Goal: Task Accomplishment & Management: Use online tool/utility

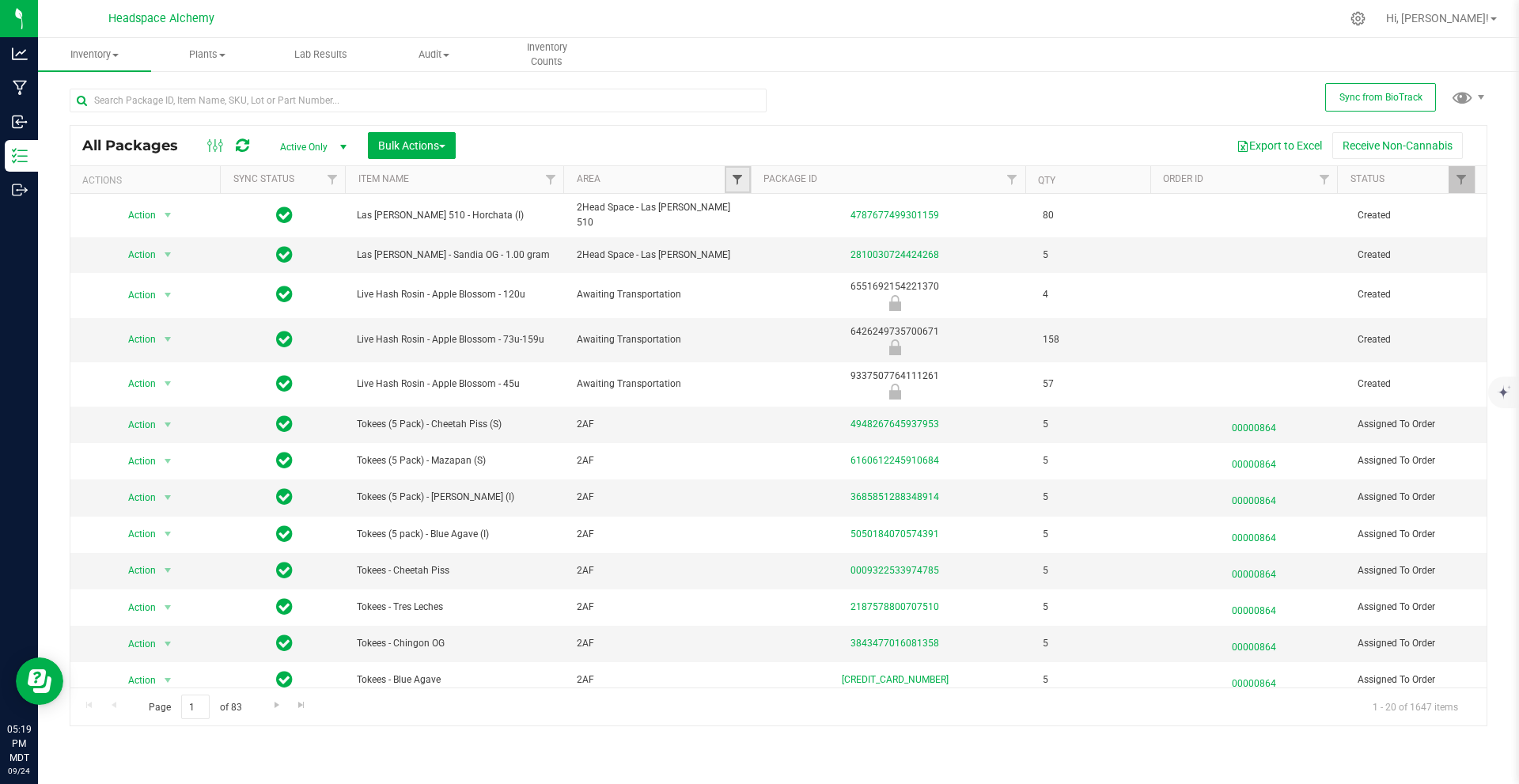
click at [740, 175] on span "Filter" at bounding box center [737, 179] width 13 height 13
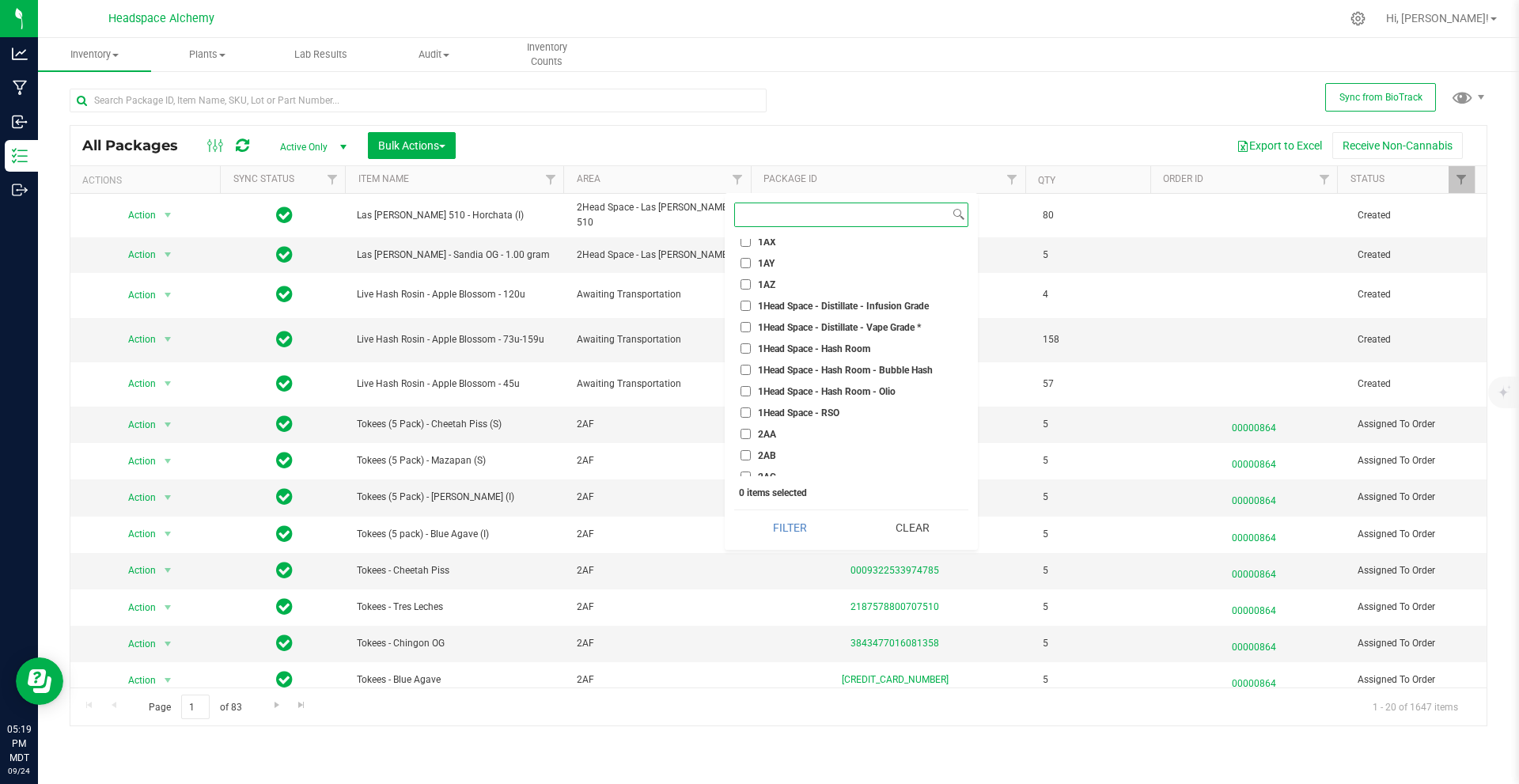
scroll to position [1424, 0]
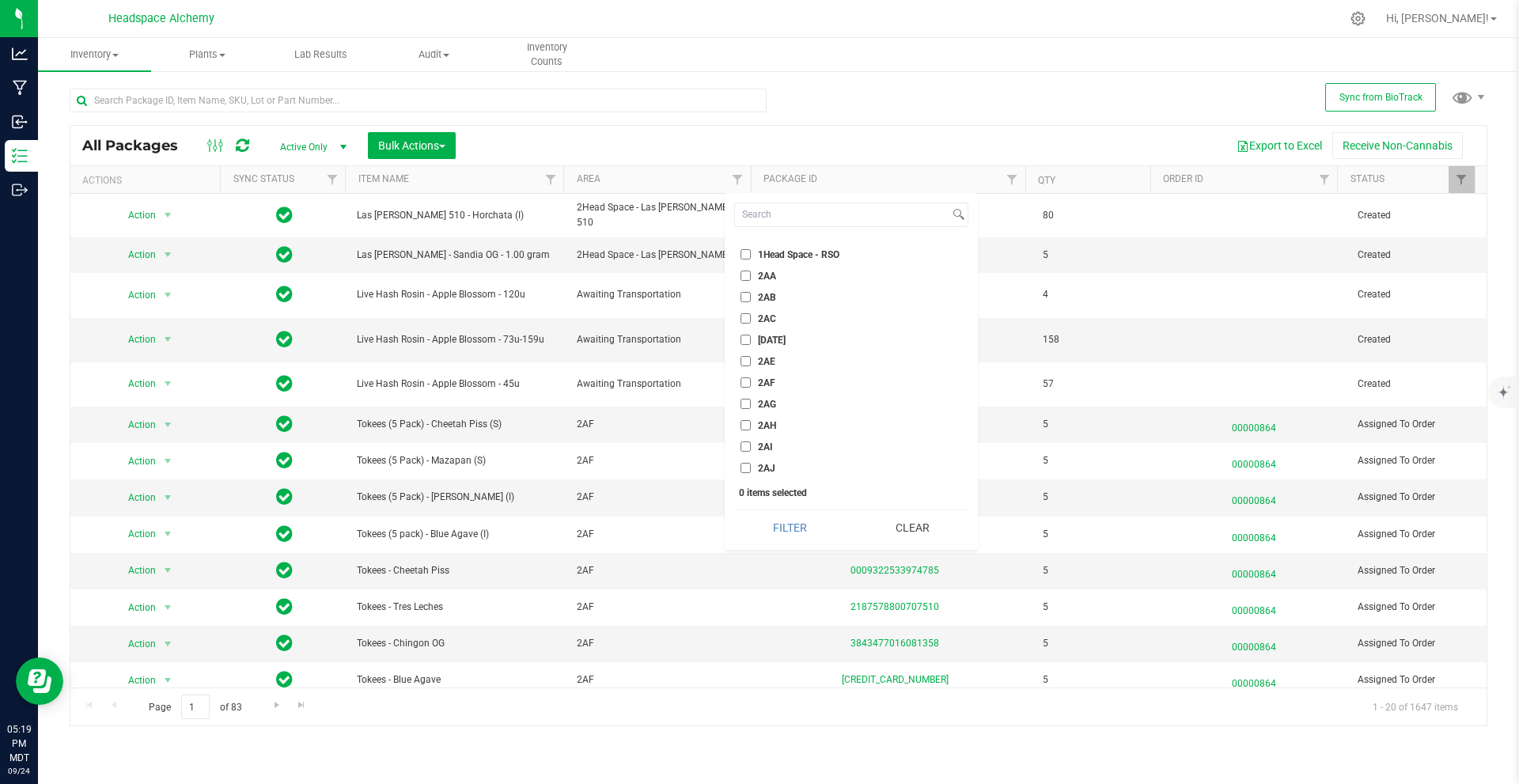
click at [747, 463] on input "2AJ" at bounding box center [745, 467] width 10 height 10
checkbox input "true"
click at [764, 517] on button "Filter" at bounding box center [790, 528] width 112 height 35
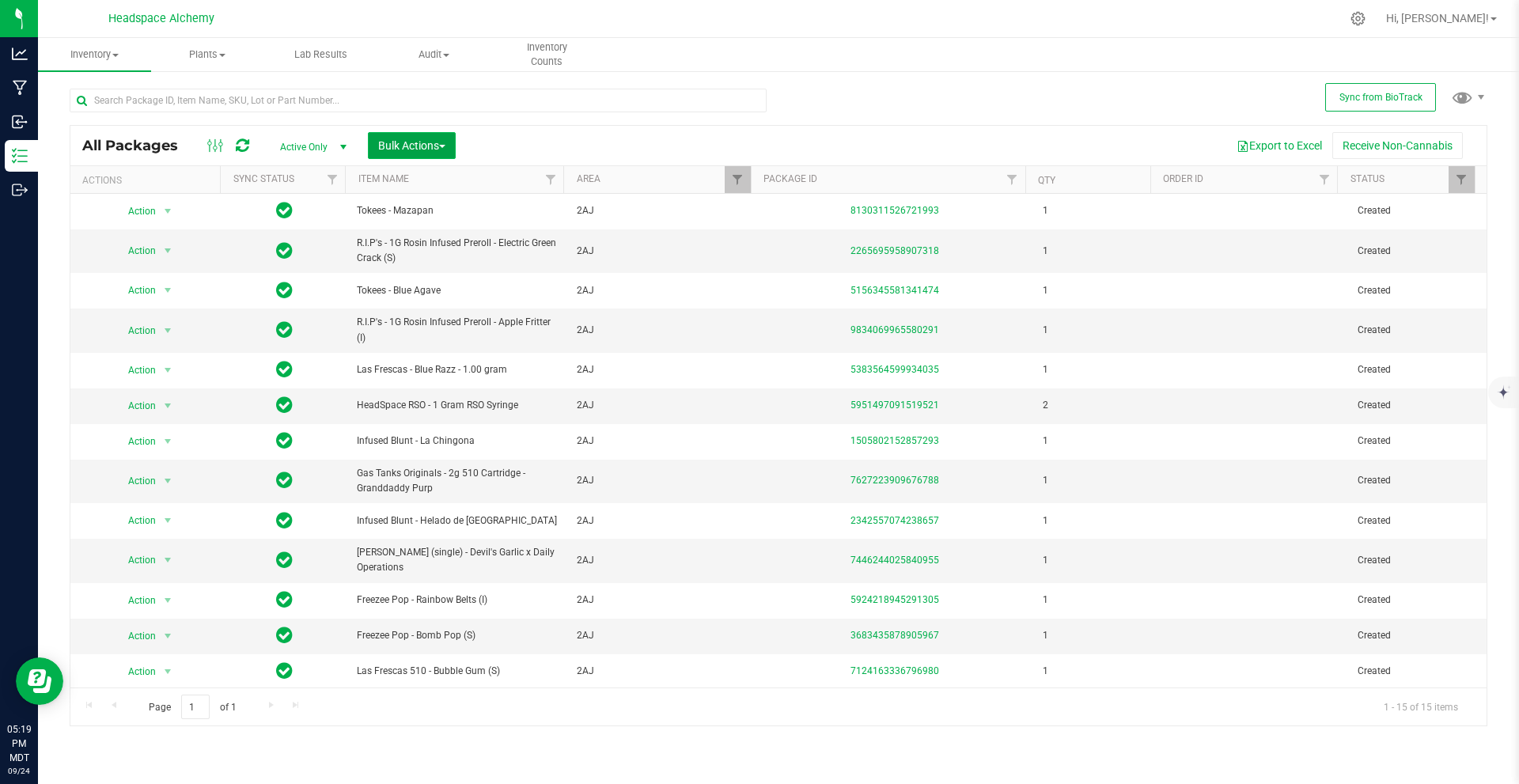
click at [444, 133] on button "Bulk Actions" at bounding box center [412, 145] width 88 height 27
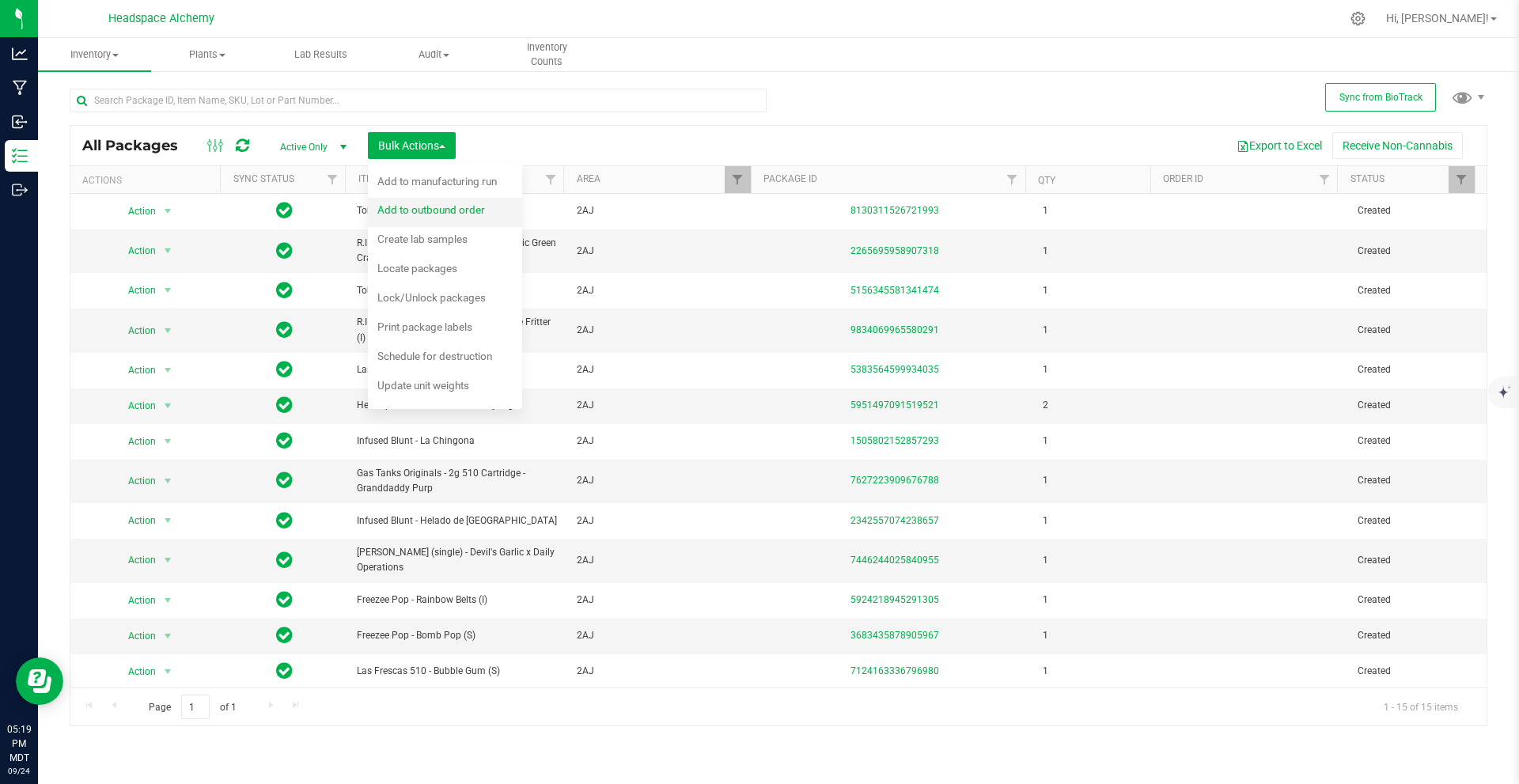
click at [445, 217] on div "Add to outbound order" at bounding box center [442, 212] width 129 height 25
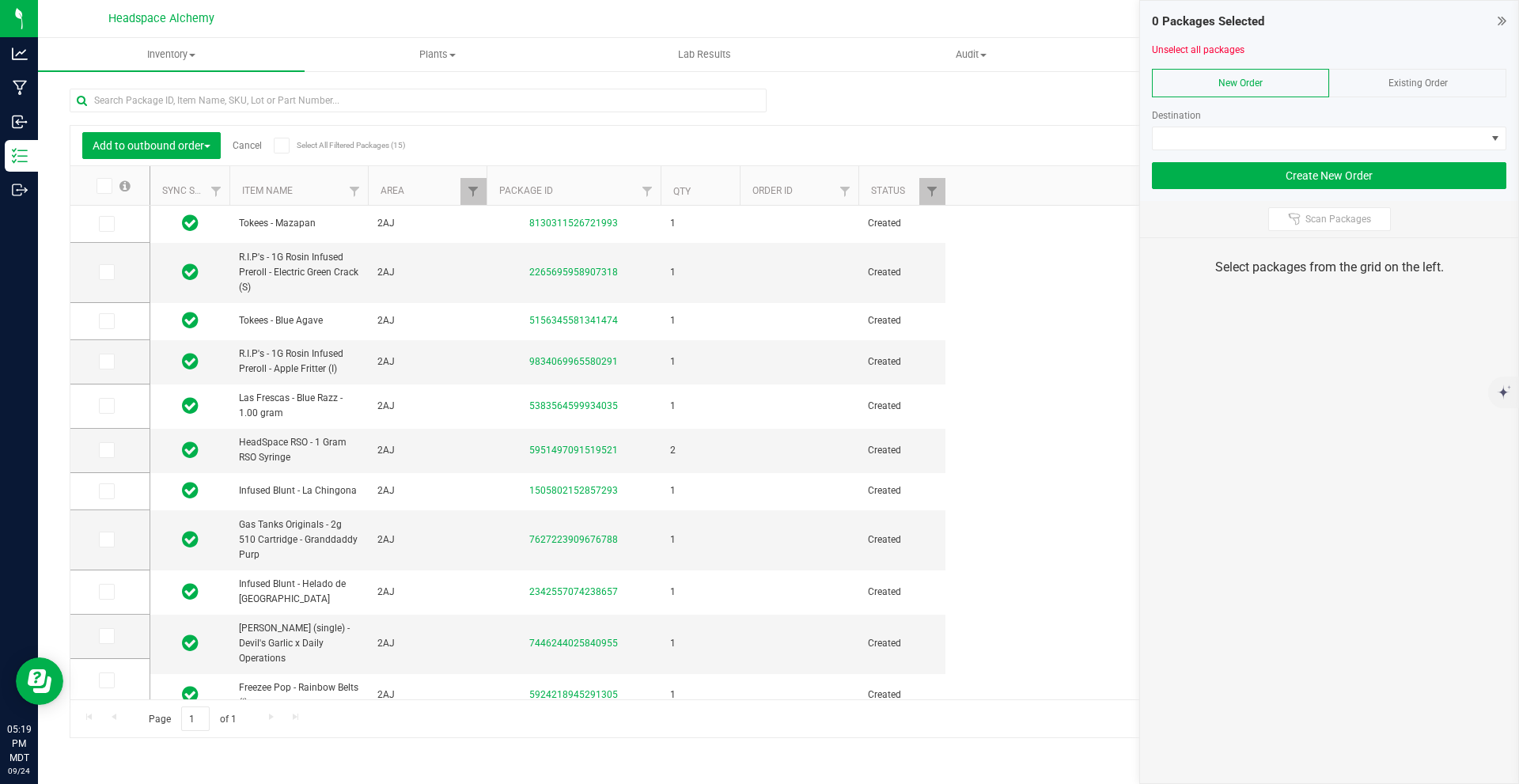
click at [292, 144] on label "Select All Filtered Packages (15)" at bounding box center [325, 145] width 102 height 16
click at [0, 0] on input "Select All Filtered Packages (15)" at bounding box center [0, 0] width 0 height 0
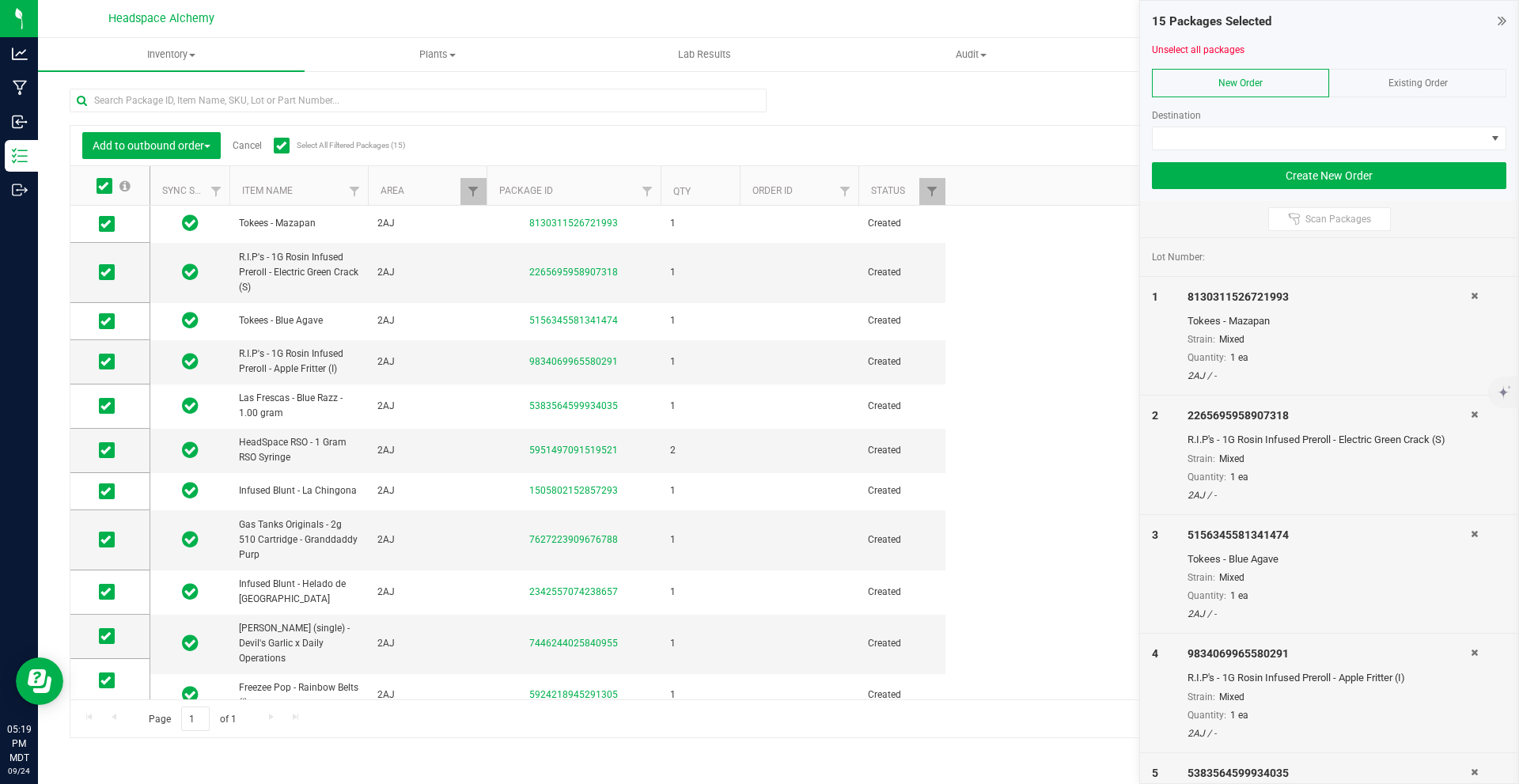
click at [1413, 80] on span "Existing Order" at bounding box center [1418, 83] width 60 height 11
click at [1351, 140] on span at bounding box center [1319, 138] width 333 height 22
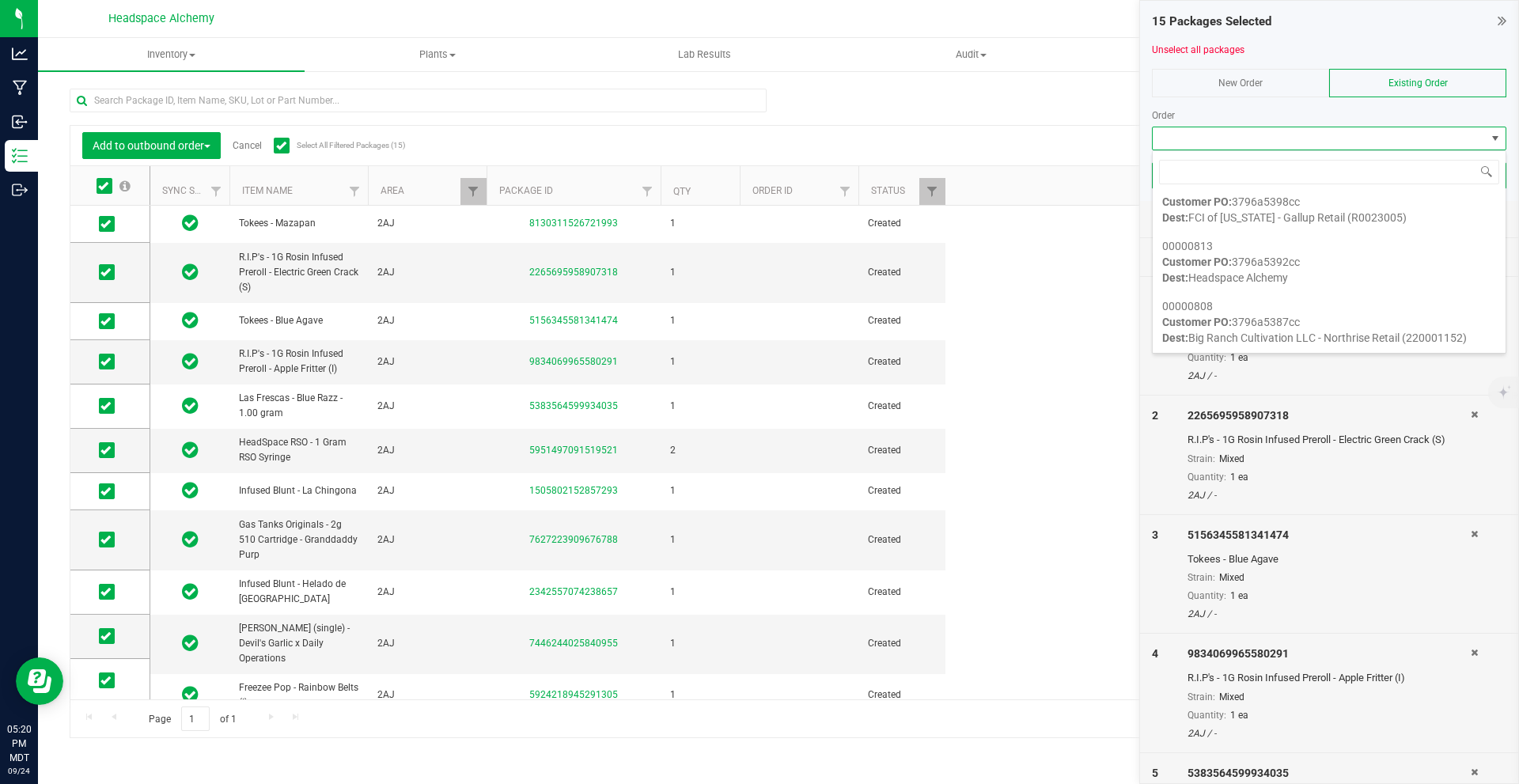
scroll to position [1108, 0]
click at [1080, 132] on div "Export to Excel Receive Non-Cannabis" at bounding box center [925, 145] width 1099 height 27
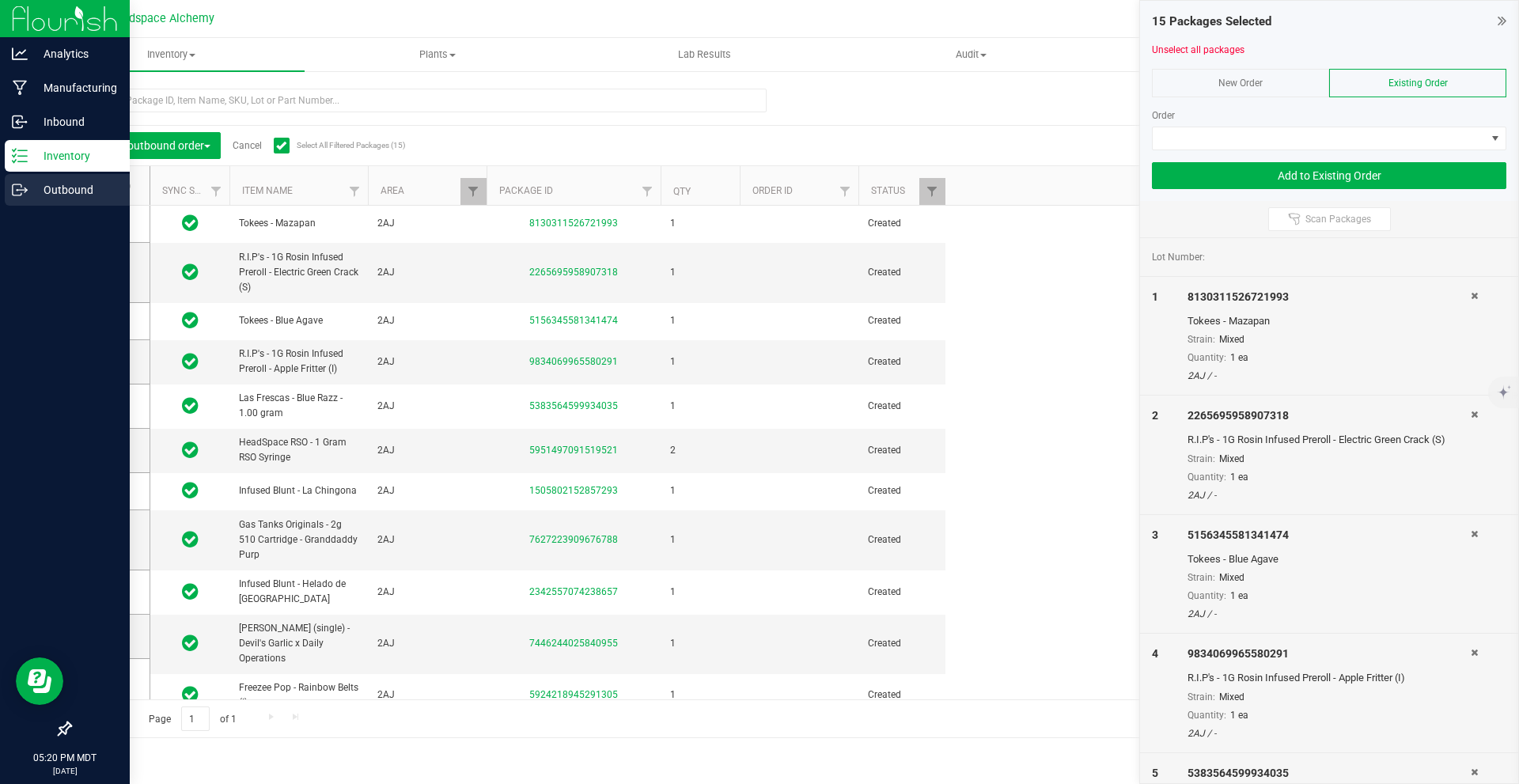
click at [25, 175] on div "Outbound" at bounding box center [67, 190] width 125 height 32
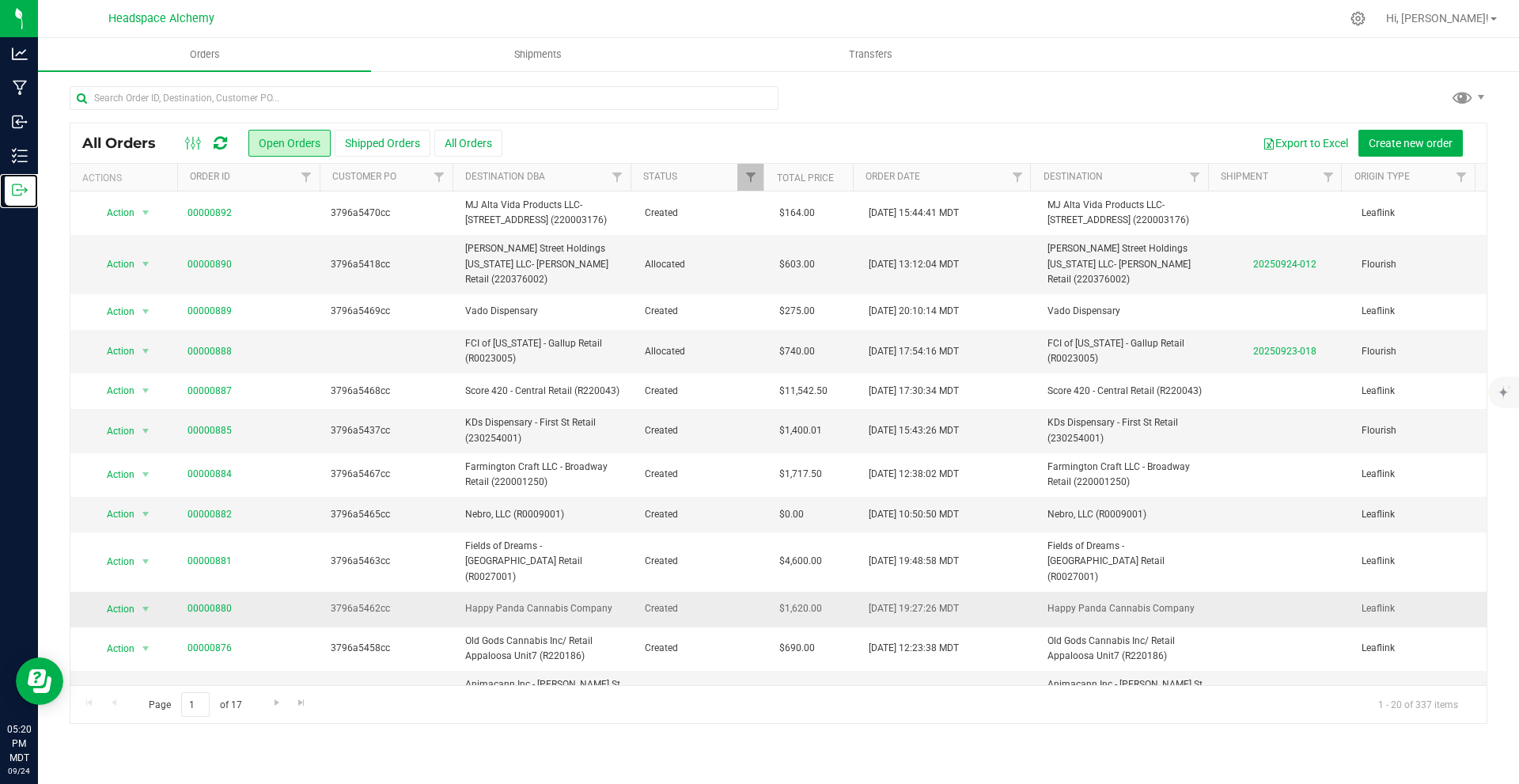
scroll to position [333, 0]
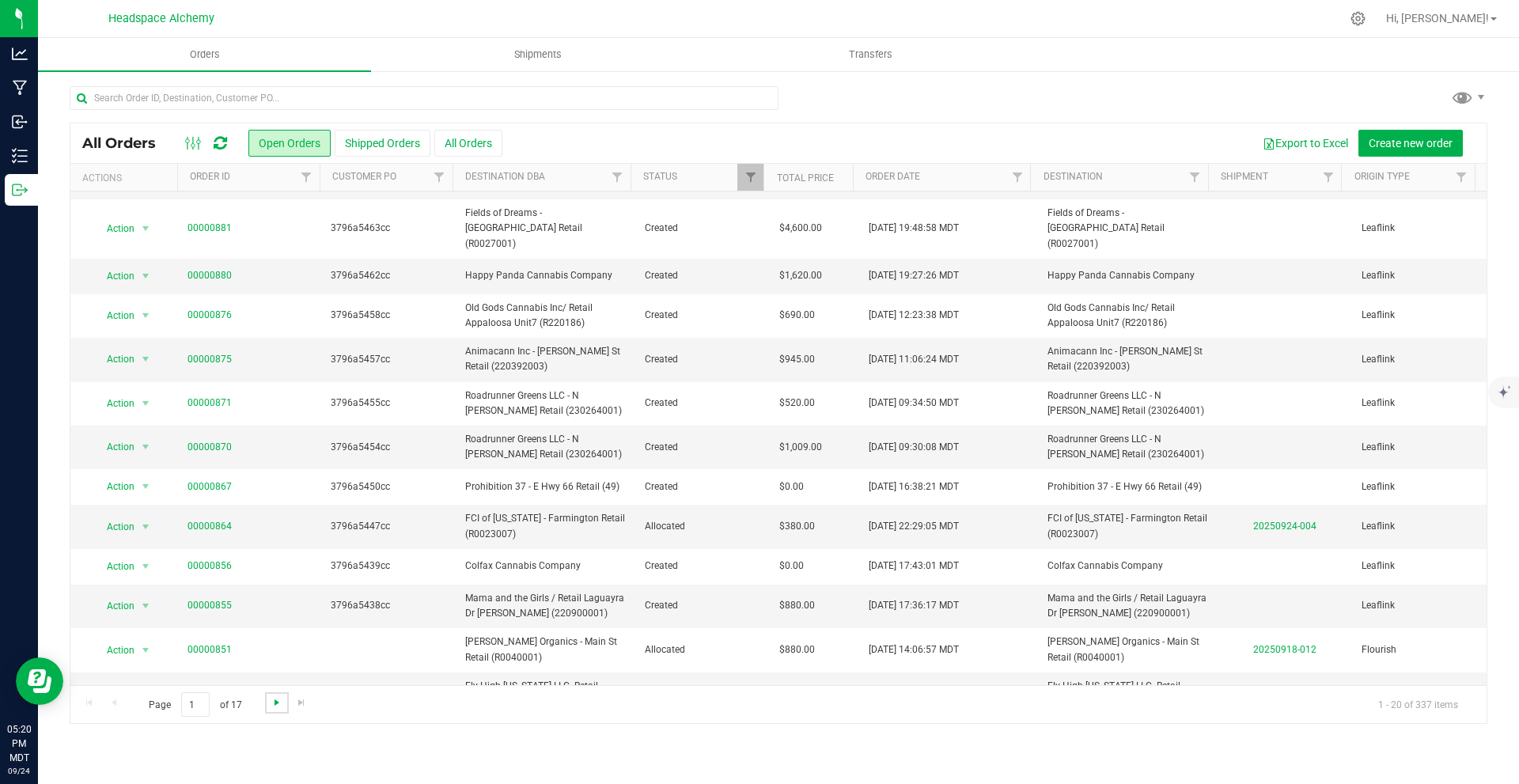
click at [271, 701] on span "Go to the next page" at bounding box center [277, 702] width 13 height 13
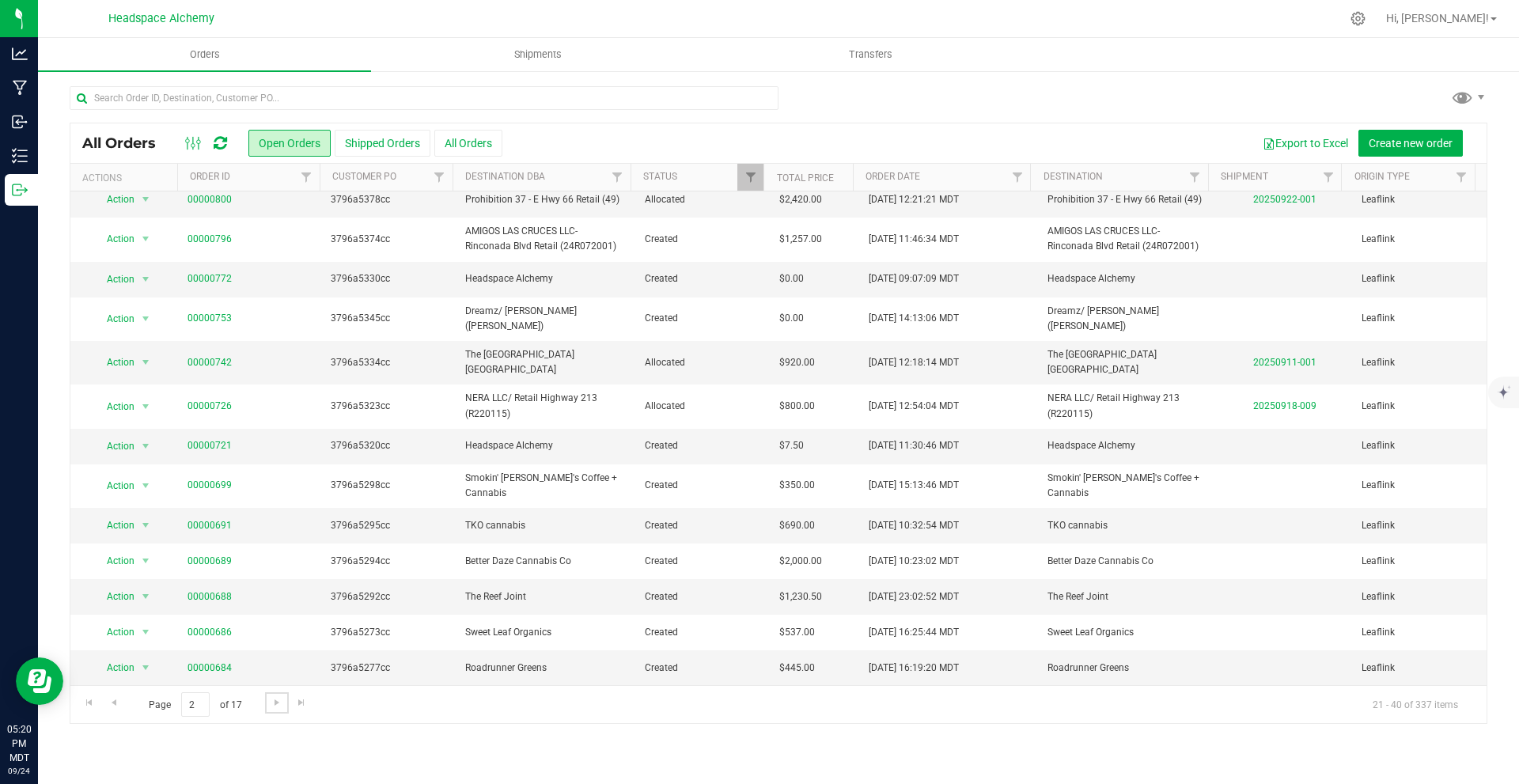
scroll to position [0, 0]
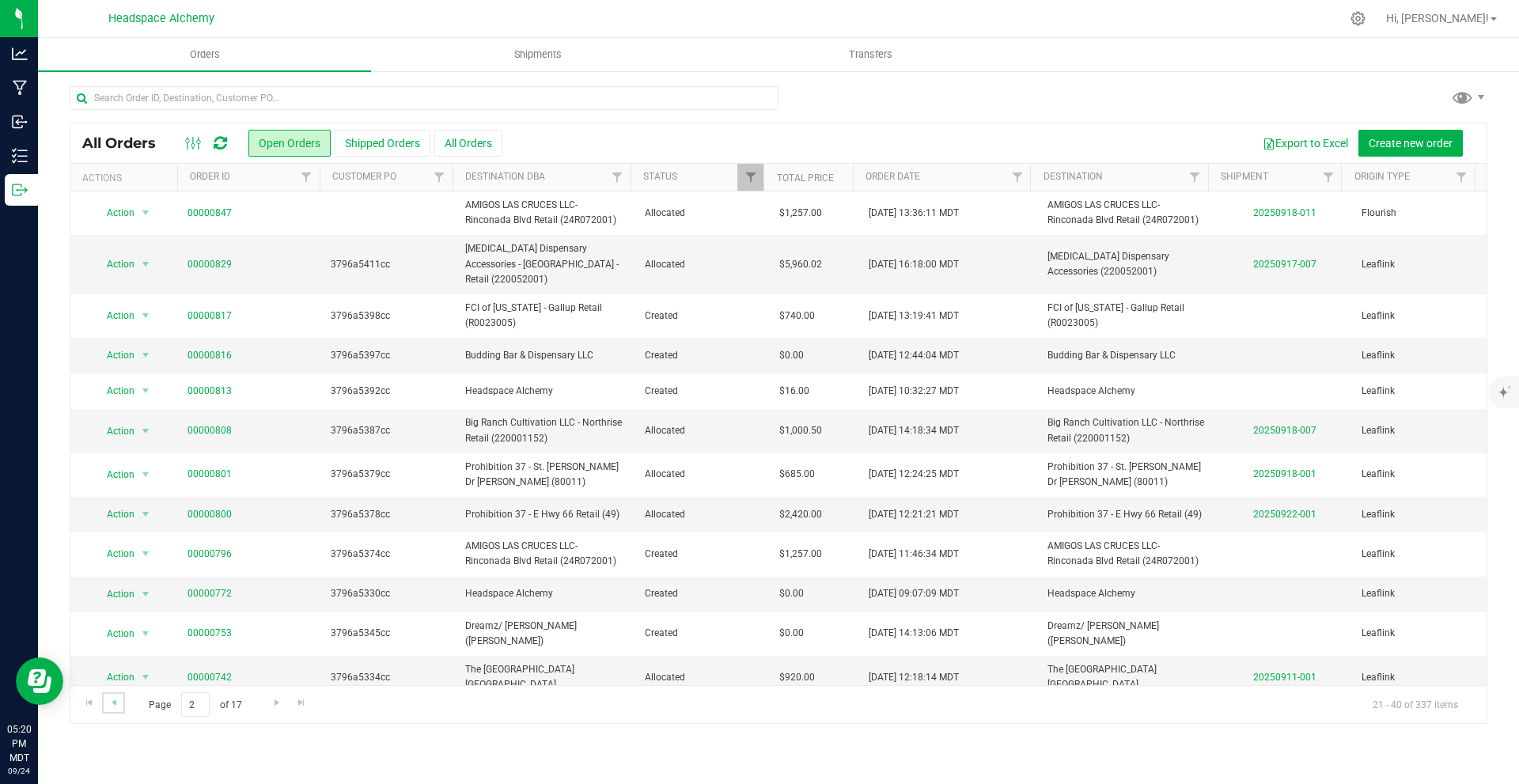
click at [121, 700] on link "Go to the previous page" at bounding box center [113, 702] width 23 height 21
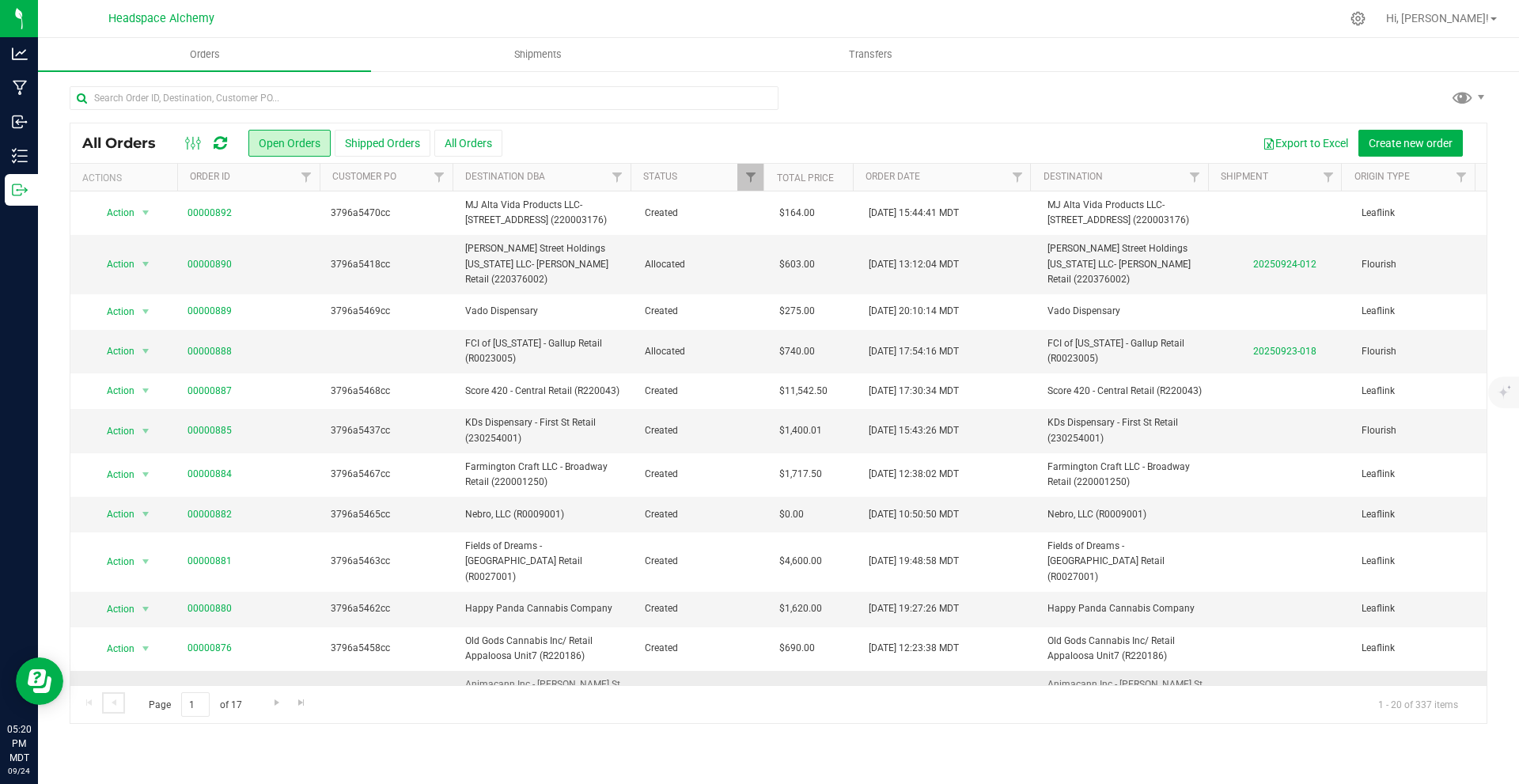
scroll to position [333, 0]
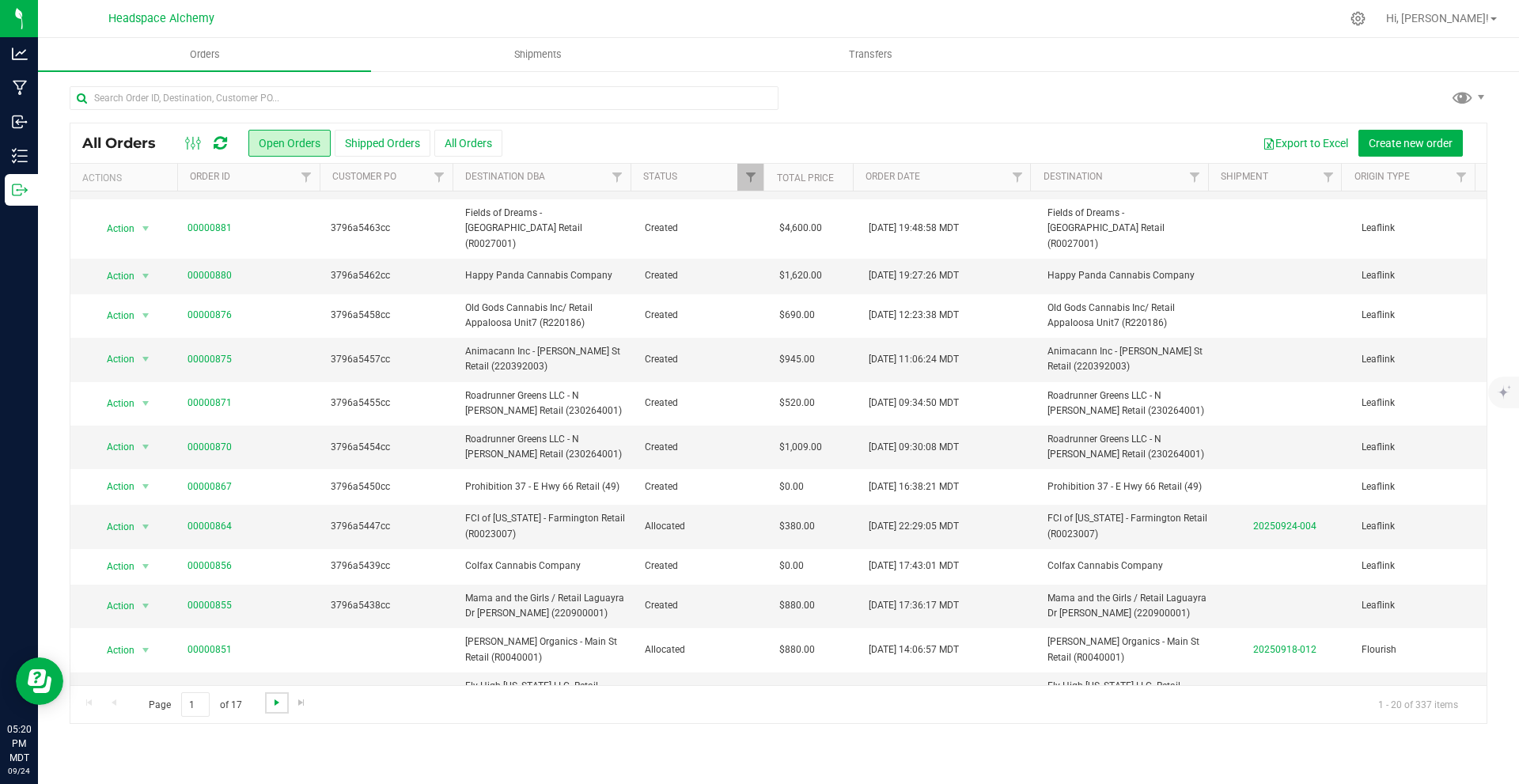
click at [274, 700] on span "Go to the next page" at bounding box center [277, 702] width 13 height 13
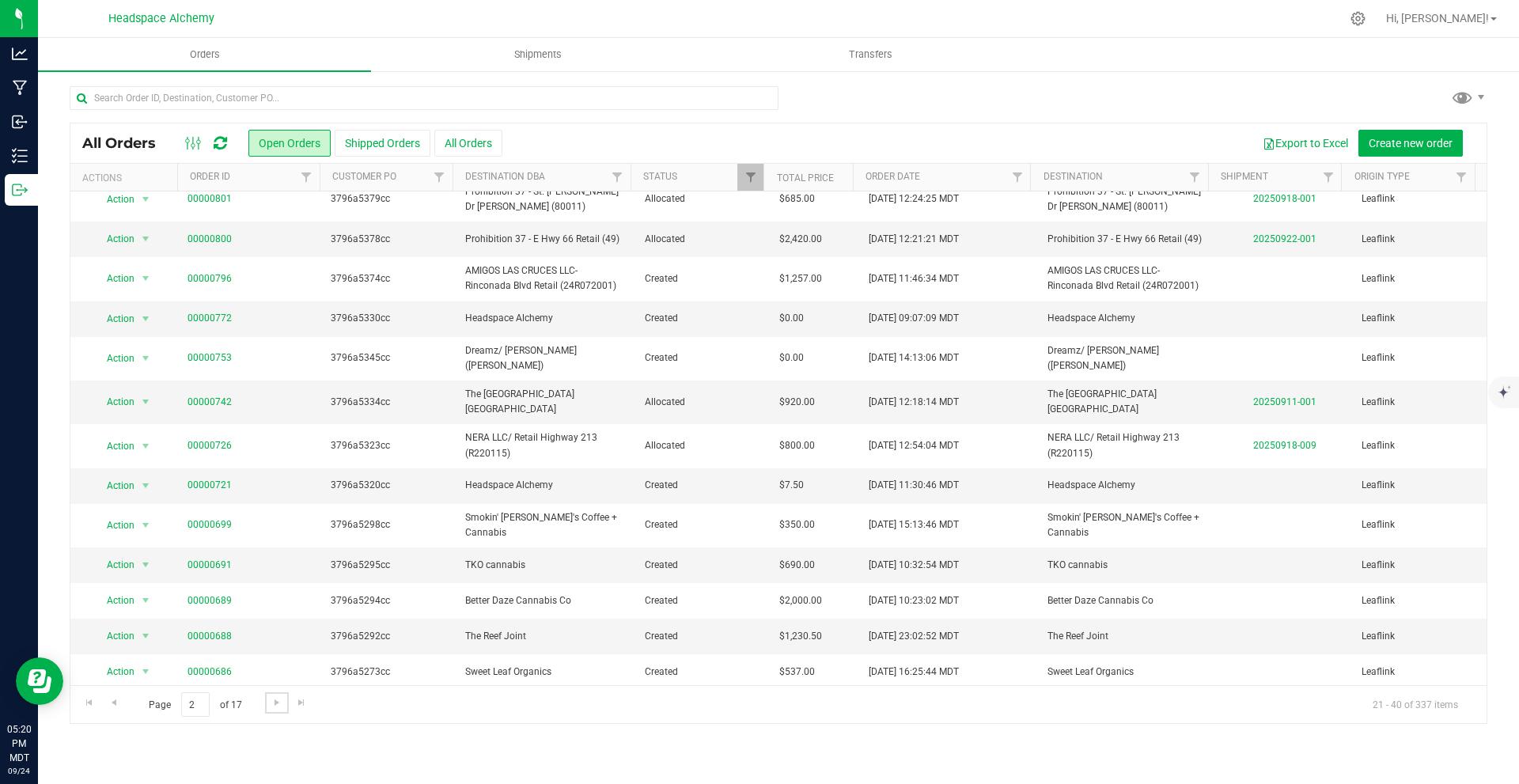
scroll to position [0, 0]
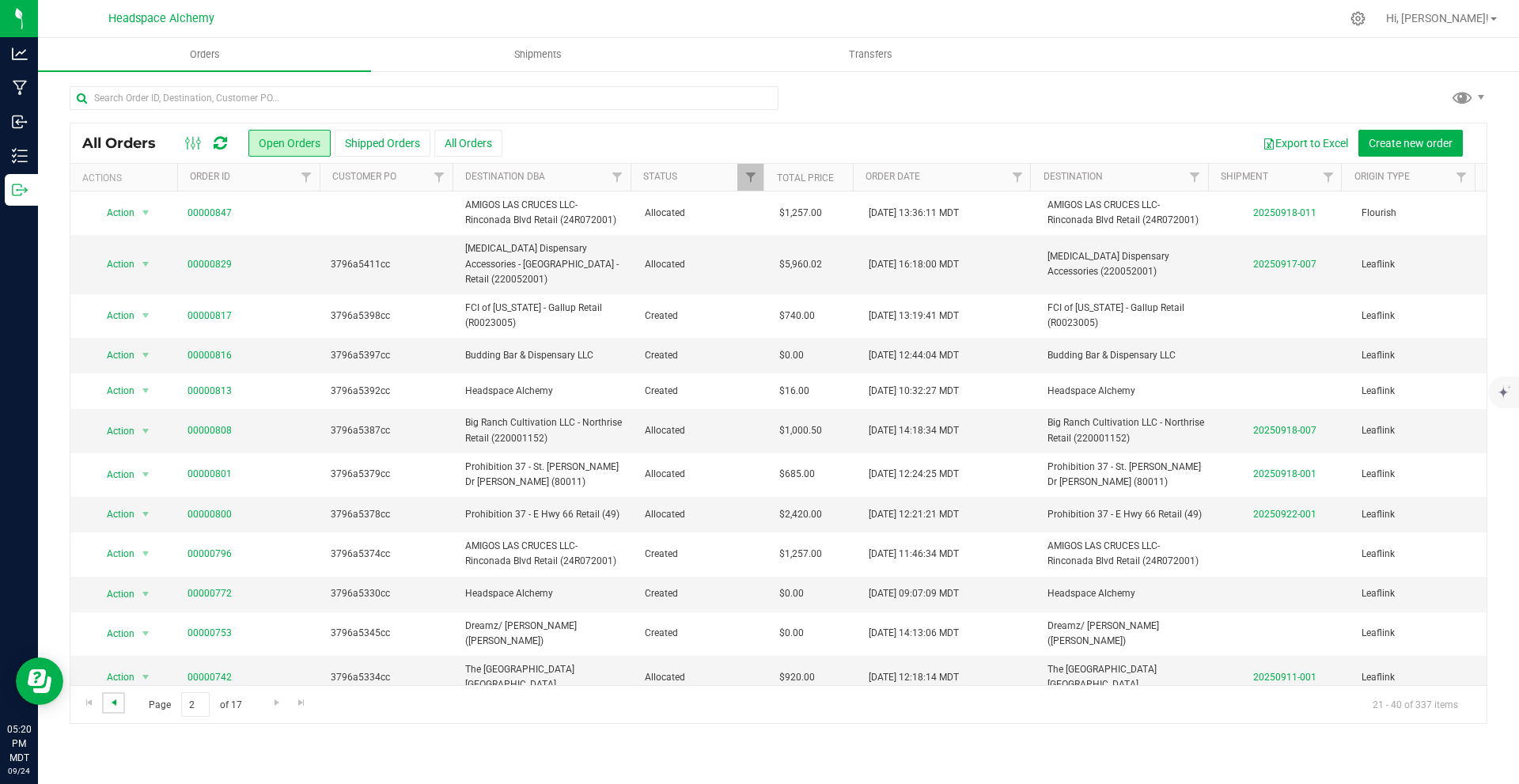
click at [109, 697] on span "Go to the previous page" at bounding box center [114, 702] width 13 height 13
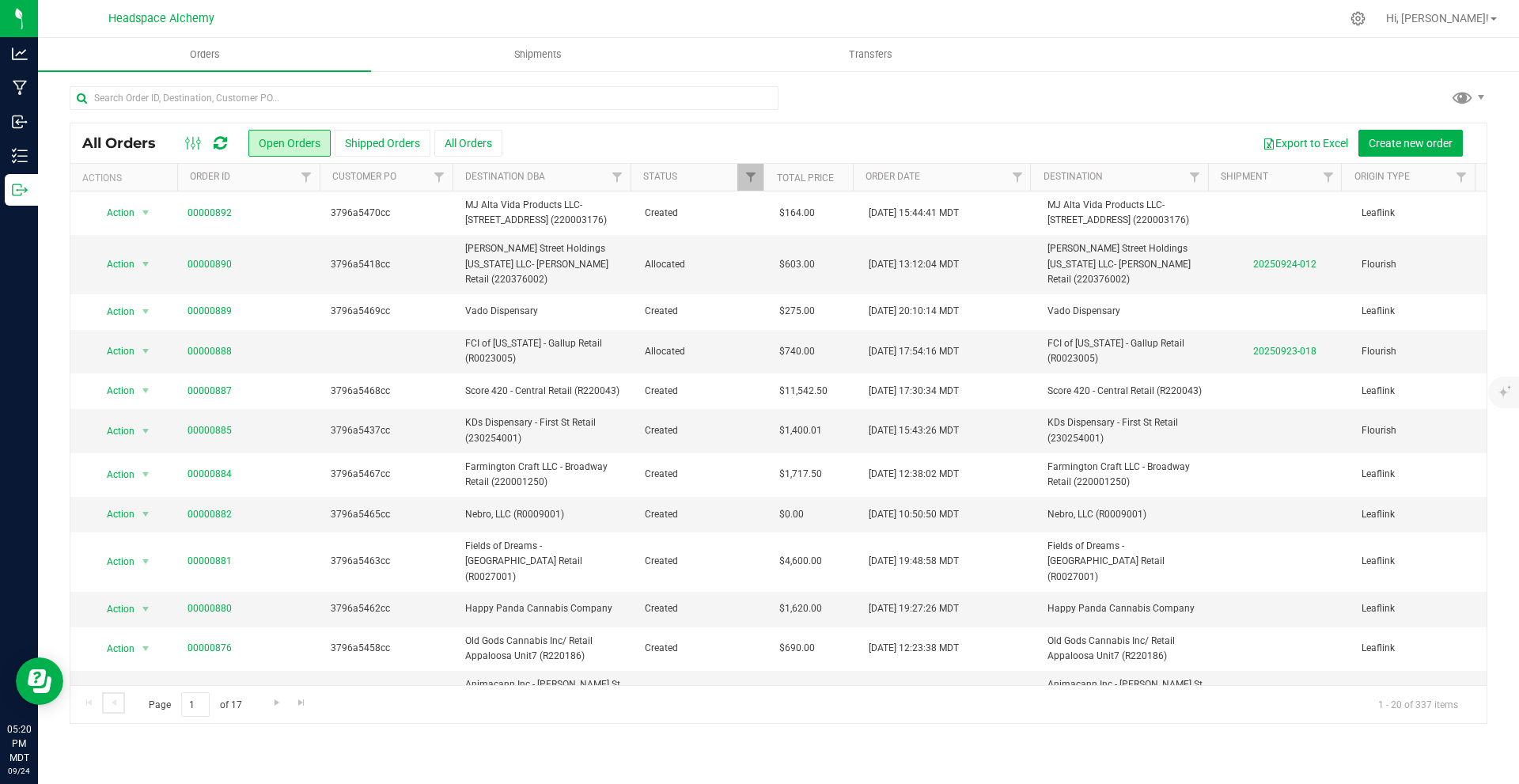
scroll to position [333, 0]
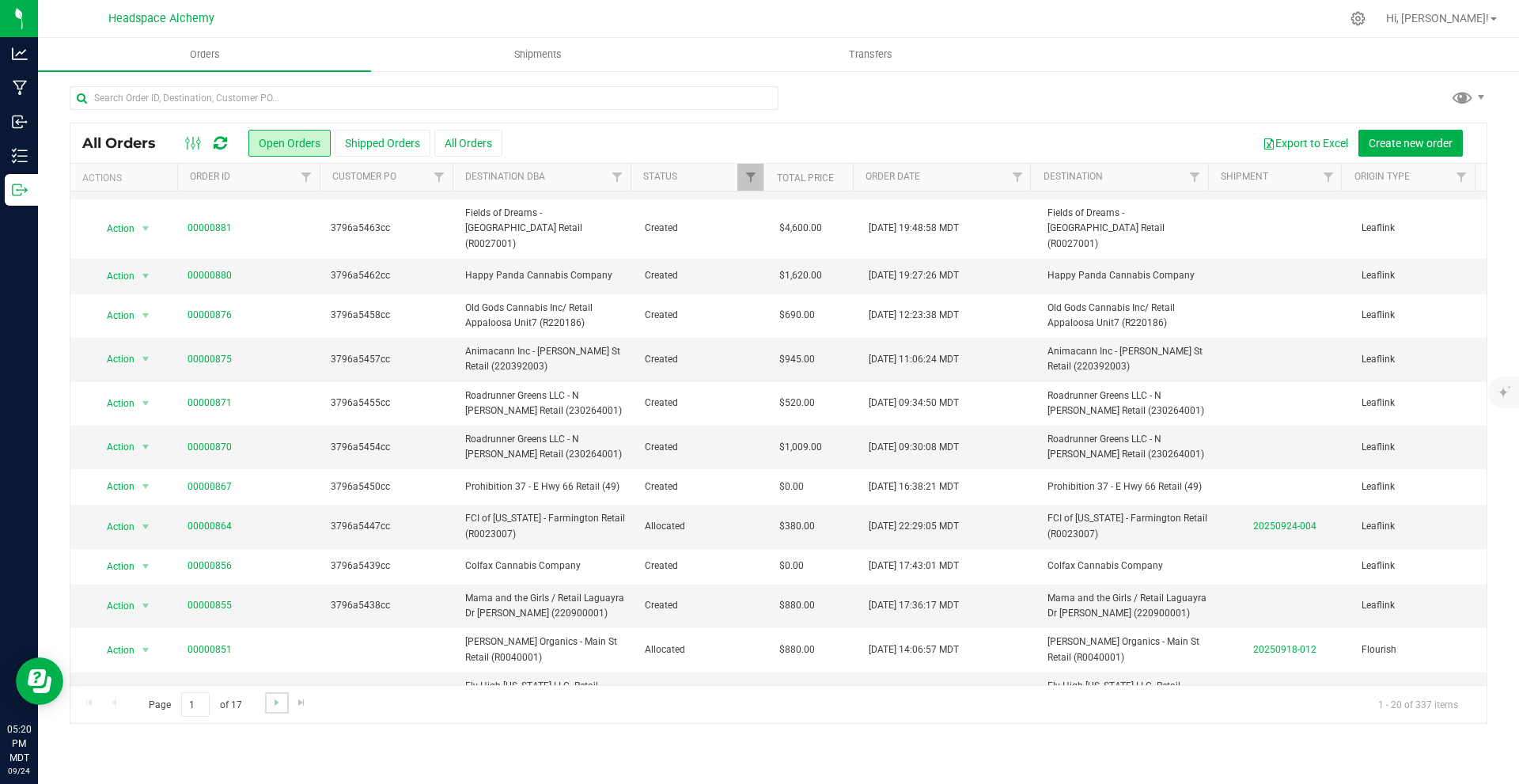
click at [269, 694] on link "Go to the next page" at bounding box center [276, 702] width 23 height 21
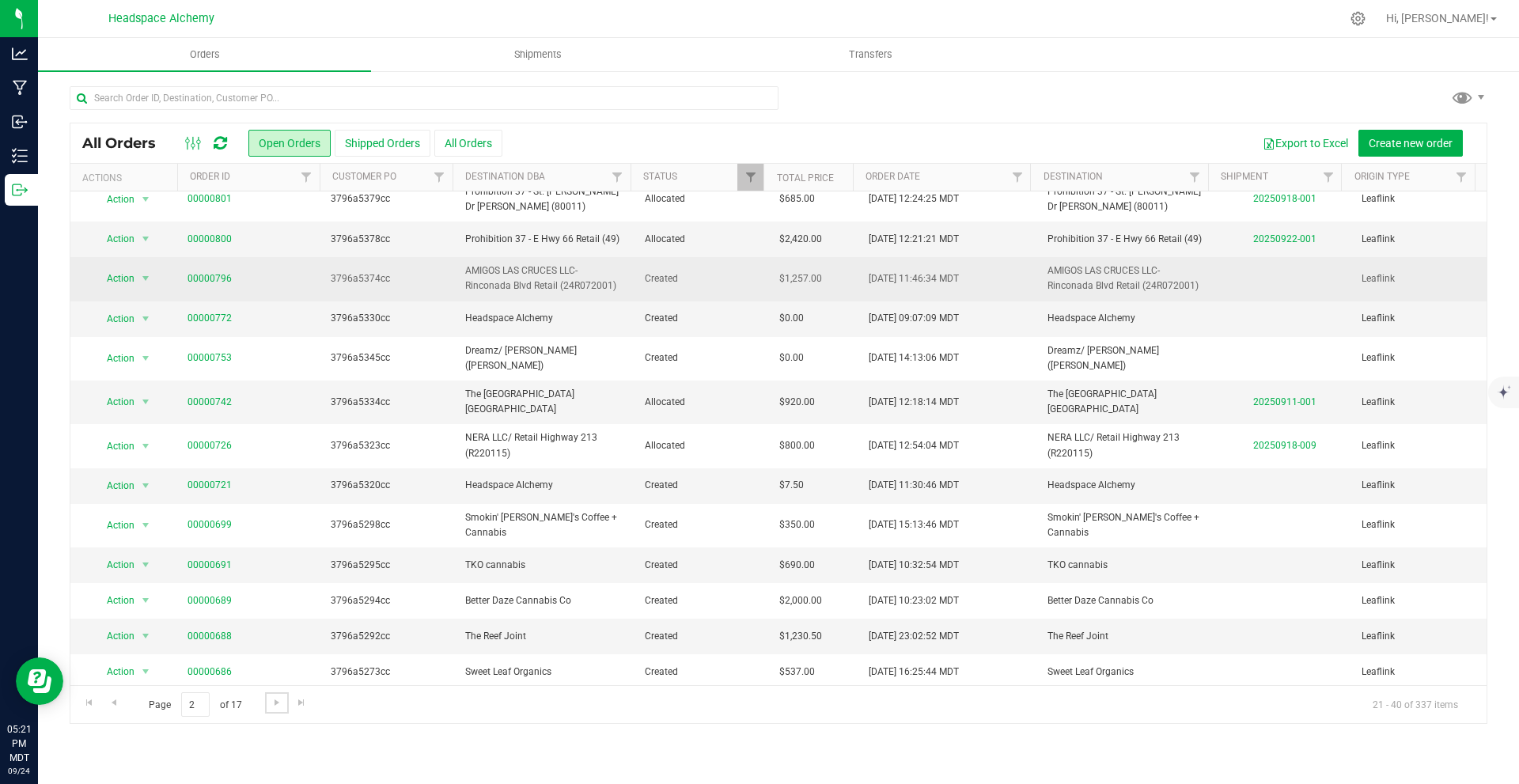
scroll to position [0, 0]
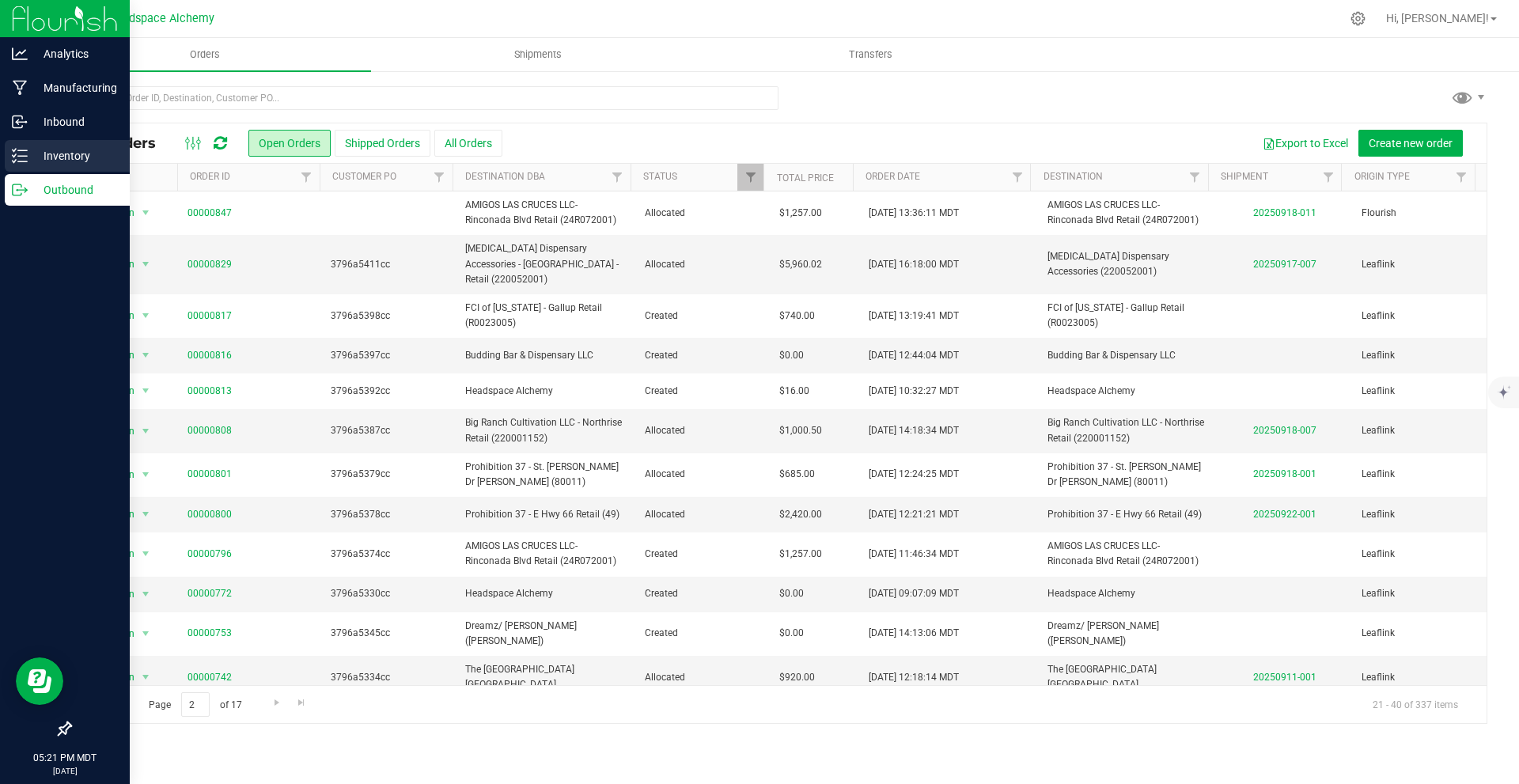
click at [20, 156] on line at bounding box center [22, 156] width 9 height 0
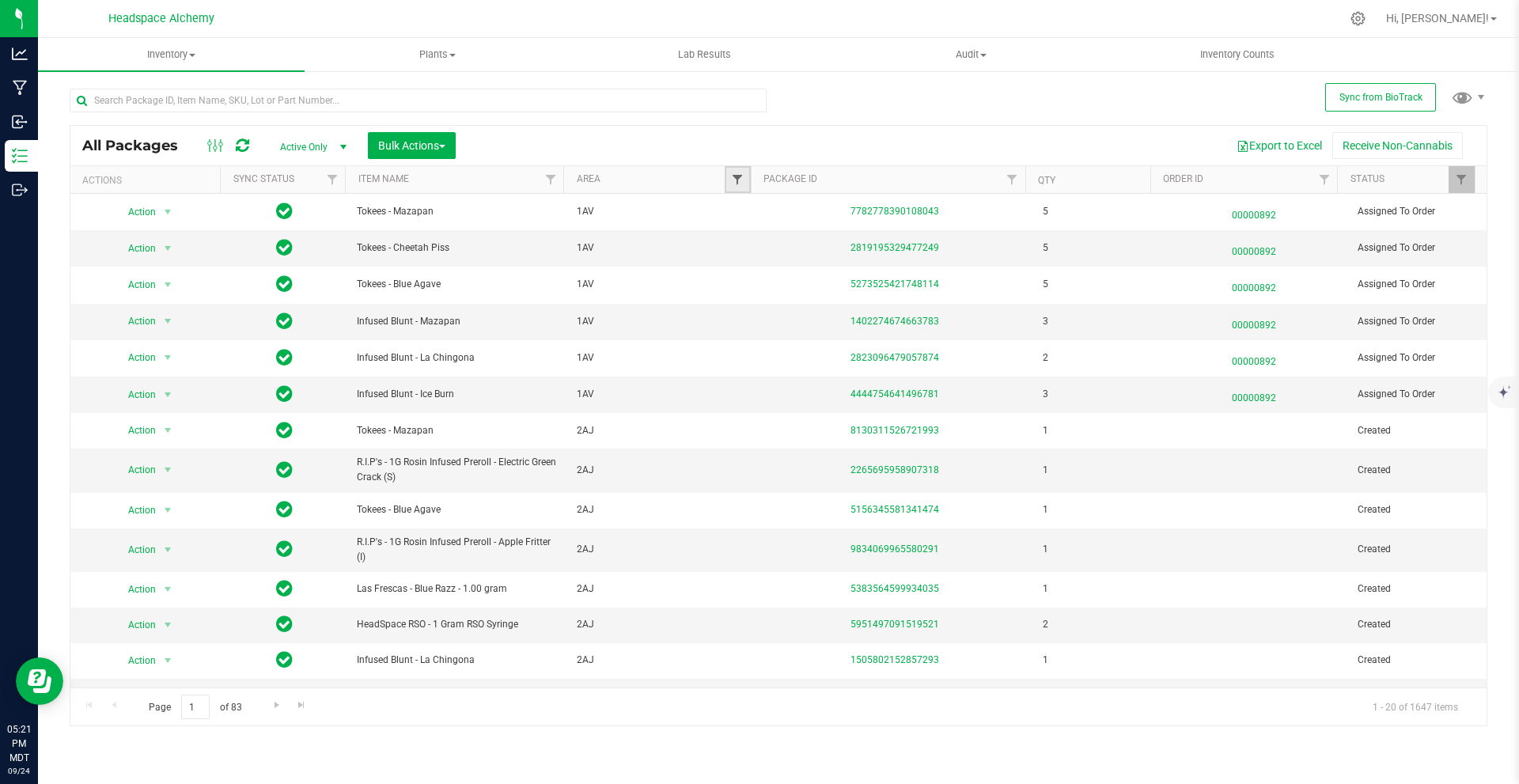
click at [736, 179] on span "Filter" at bounding box center [737, 179] width 13 height 13
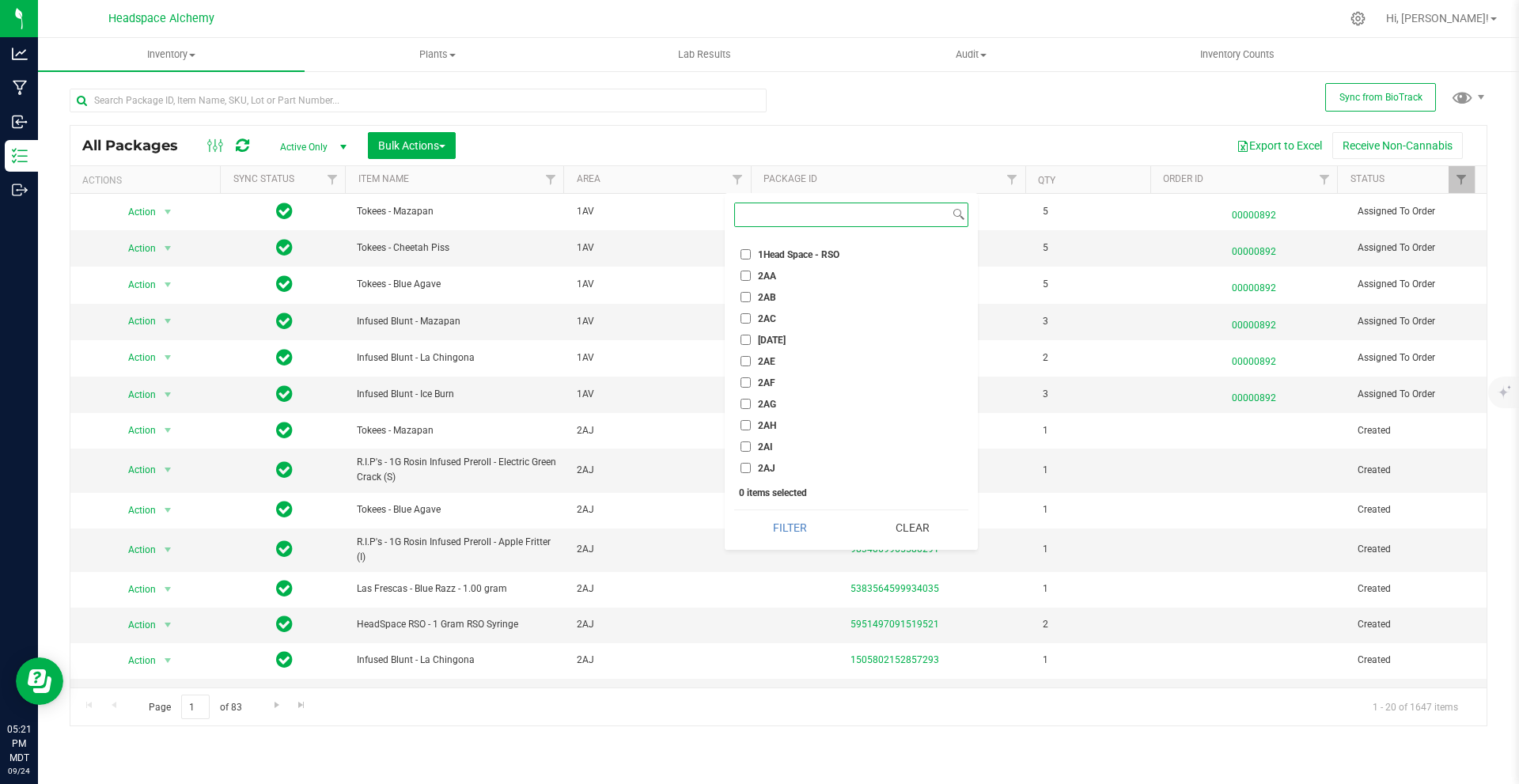
scroll to position [1345, 0]
click at [748, 371] on li "2AB" at bounding box center [851, 376] width 234 height 17
click at [748, 374] on input "2AB" at bounding box center [745, 376] width 10 height 10
checkbox input "true"
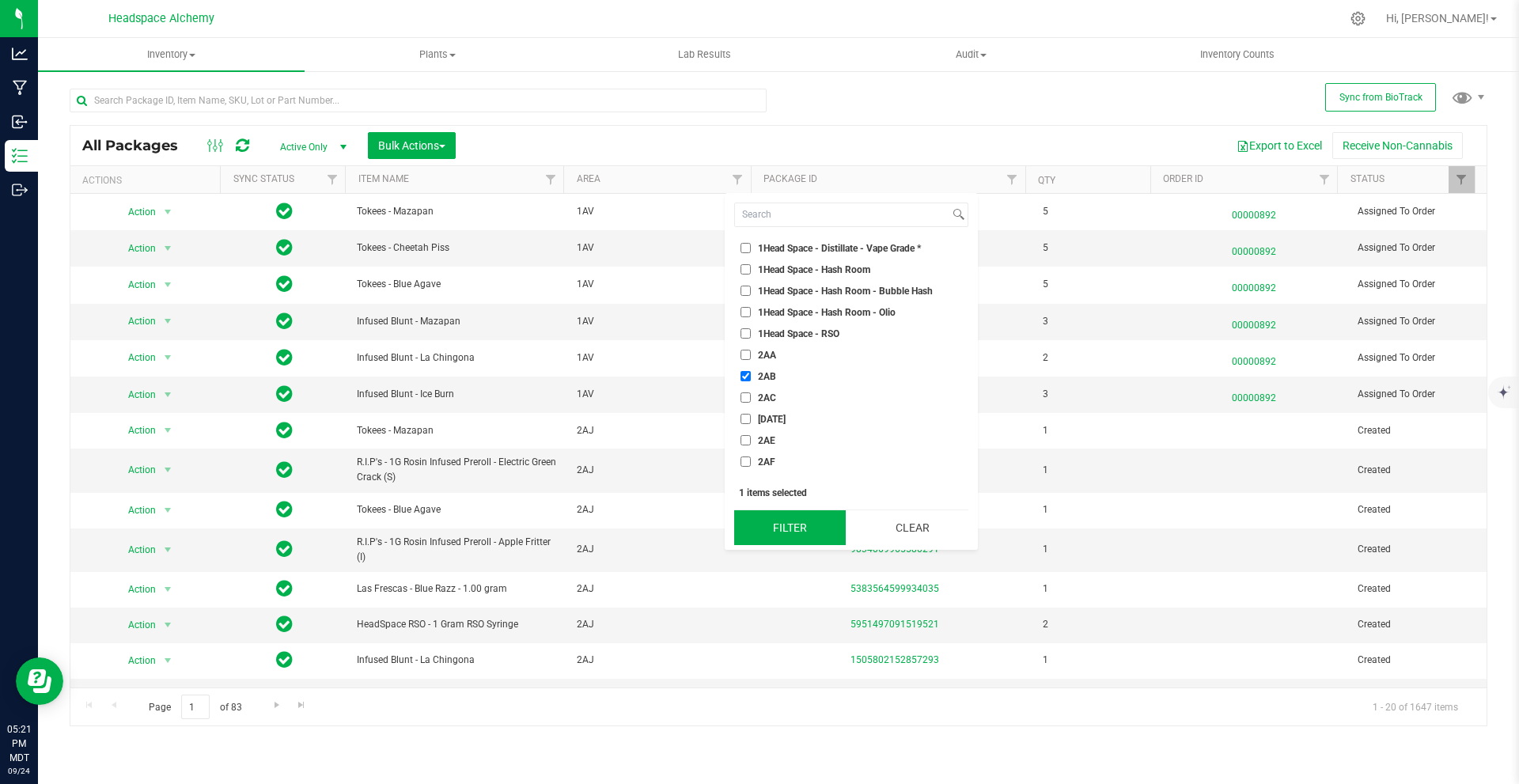
click at [800, 517] on button "Filter" at bounding box center [790, 528] width 112 height 35
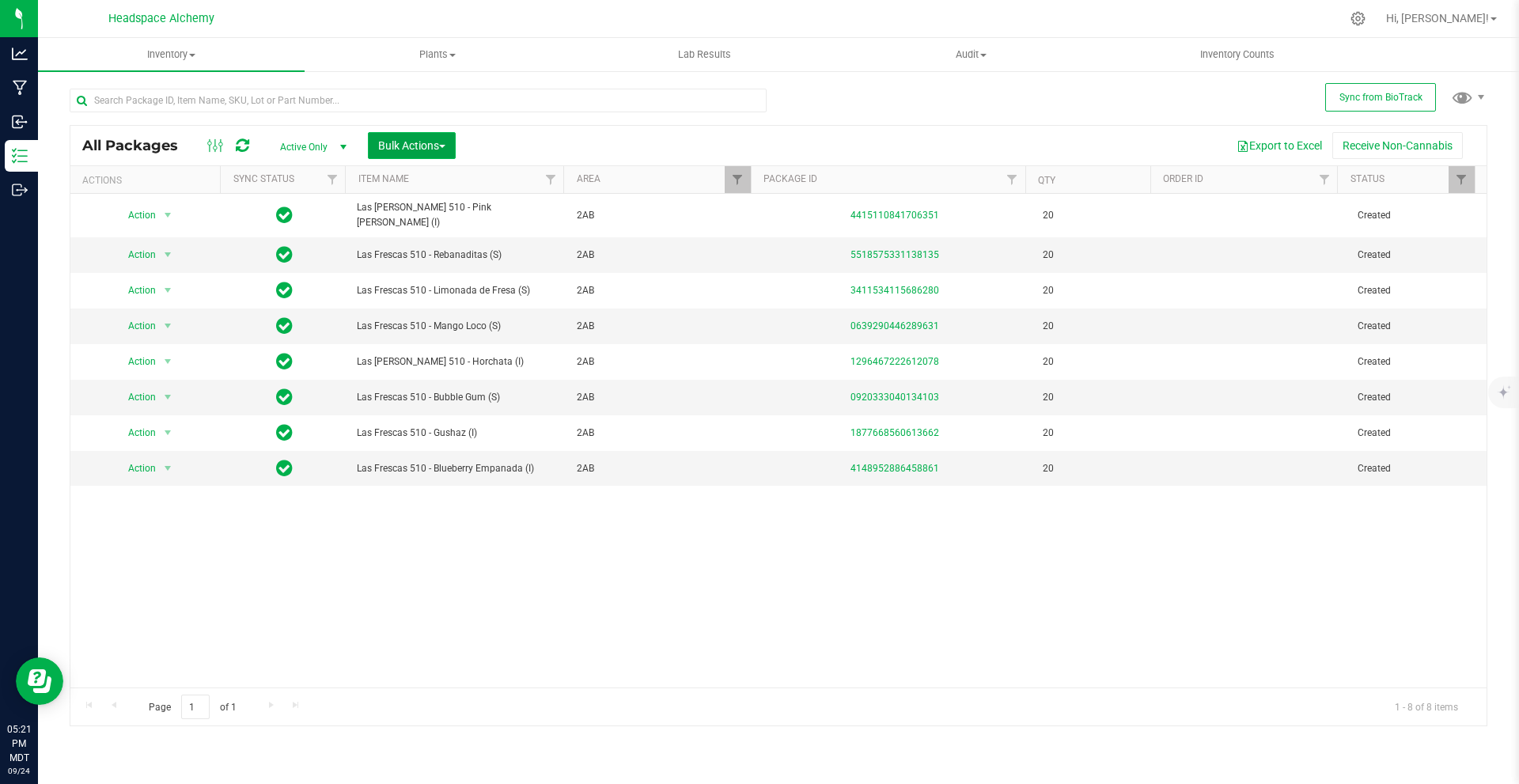
click at [441, 134] on button "Bulk Actions" at bounding box center [412, 145] width 88 height 27
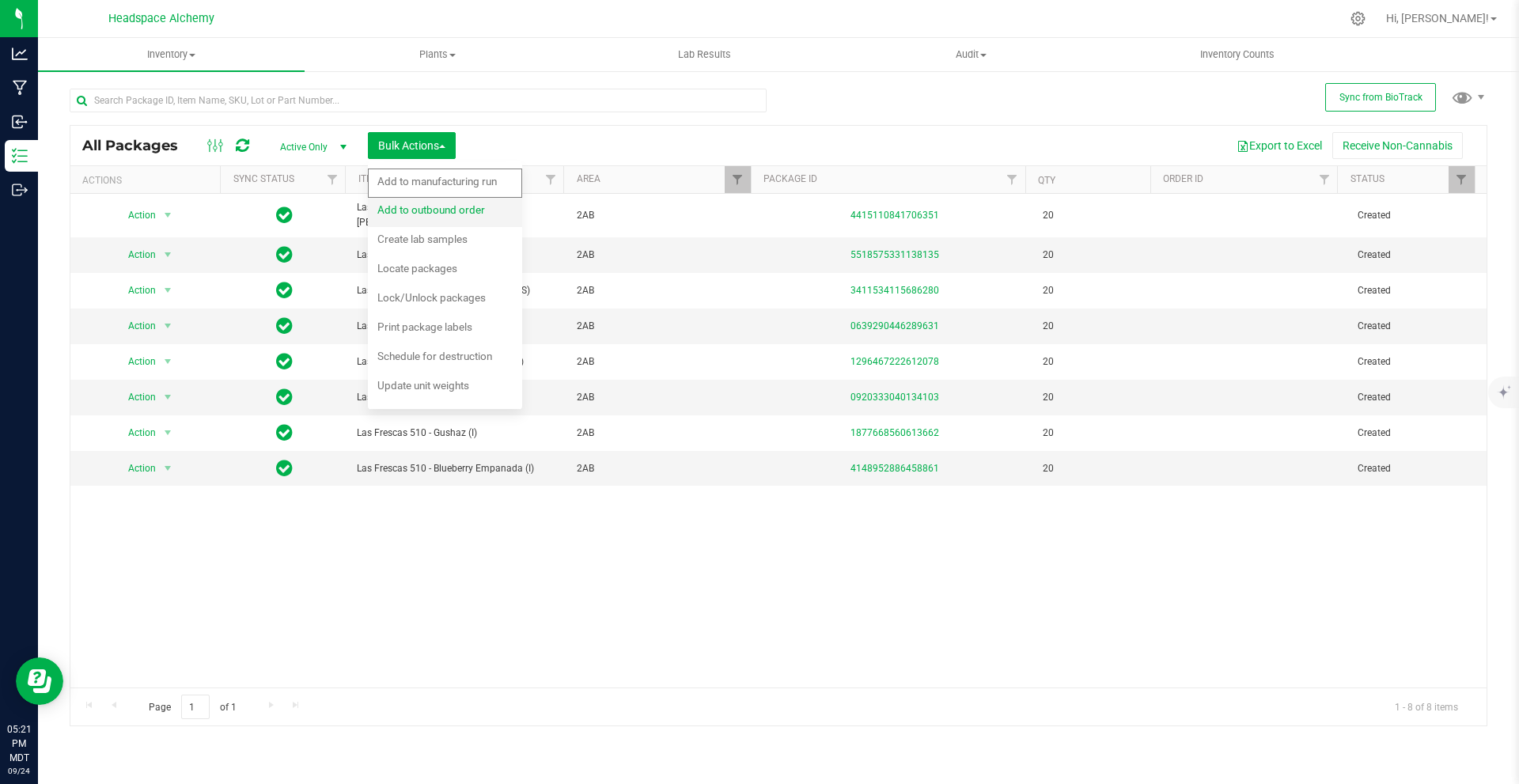
click at [457, 198] on li "Add to outbound order" at bounding box center [445, 212] width 154 height 29
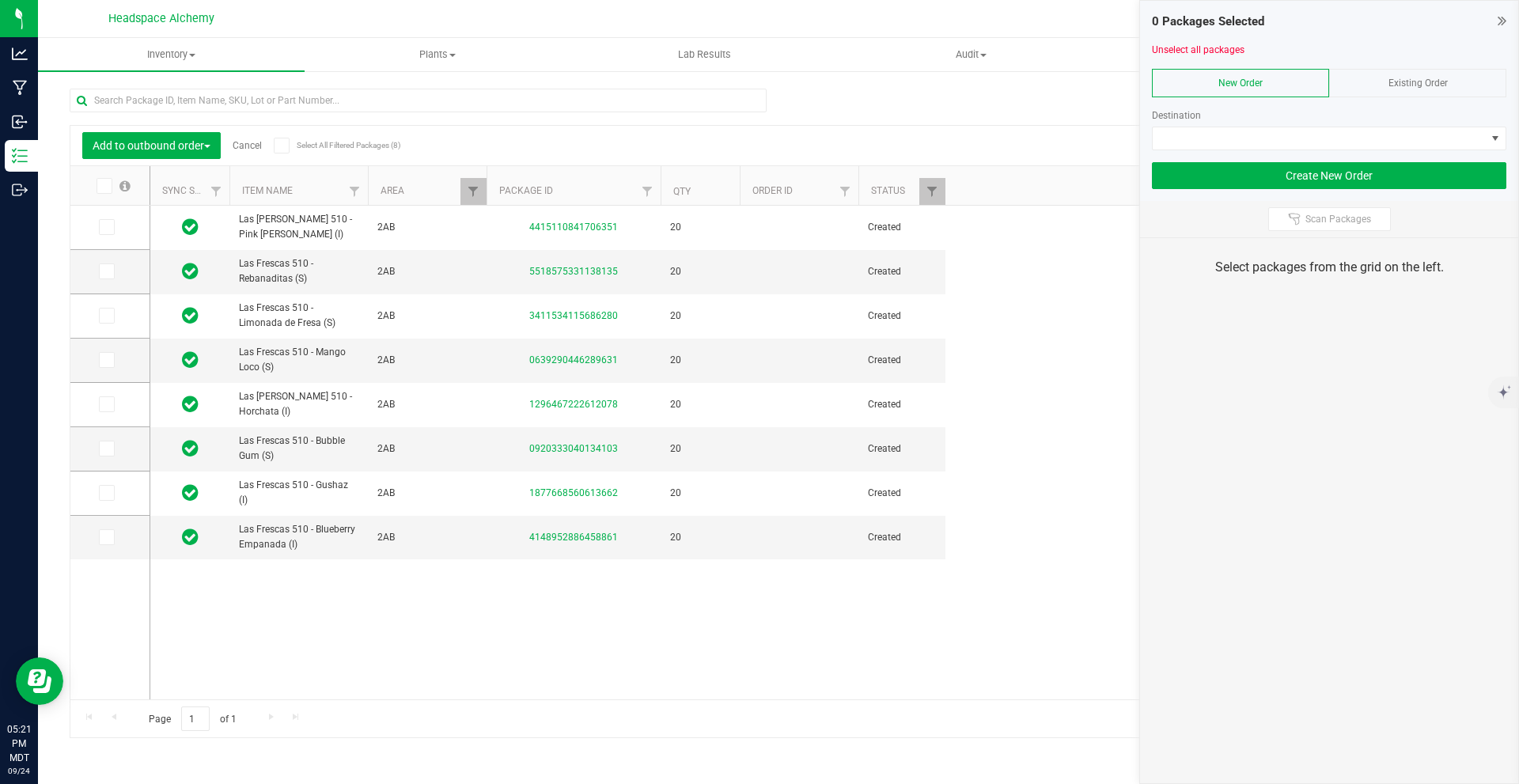
click at [283, 145] on icon at bounding box center [281, 145] width 10 height 0
click at [0, 0] on input "Select All Filtered Packages (8)" at bounding box center [0, 0] width 0 height 0
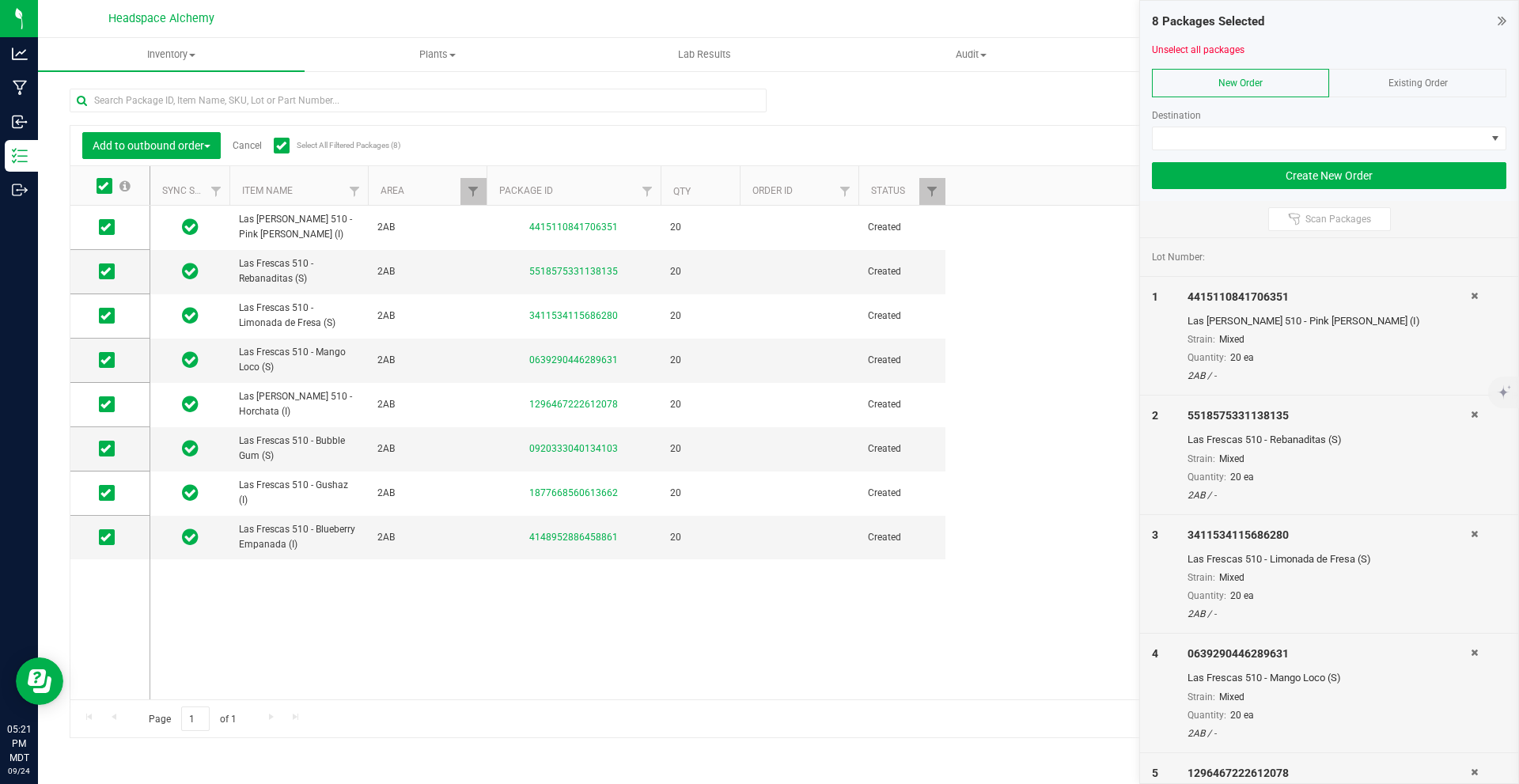
drag, startPoint x: 1379, startPoint y: 71, endPoint x: 1379, endPoint y: 82, distance: 11.0
click at [1379, 70] on div "Existing Order" at bounding box center [1417, 83] width 177 height 29
click at [1276, 140] on span at bounding box center [1319, 138] width 333 height 22
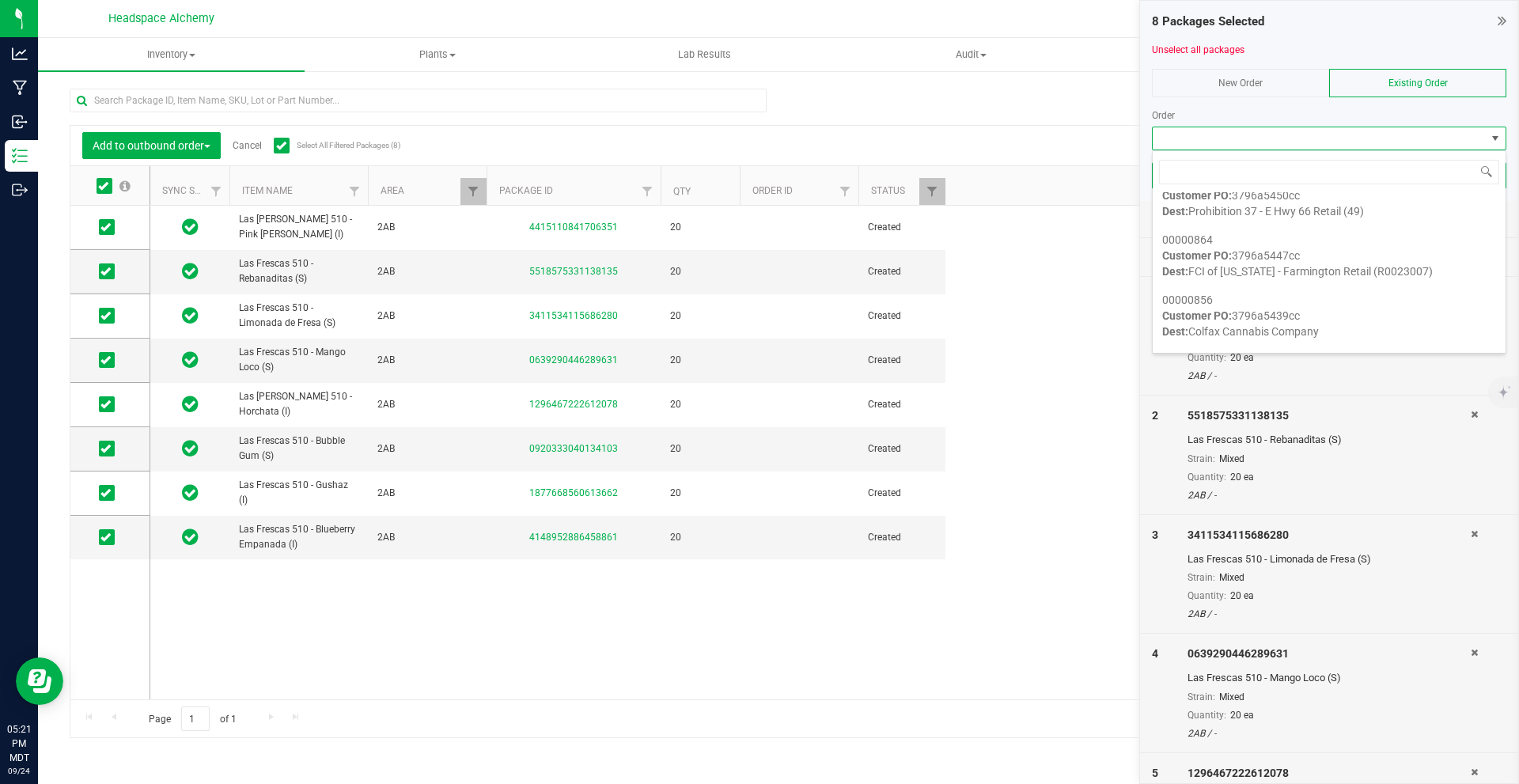
scroll to position [949, 0]
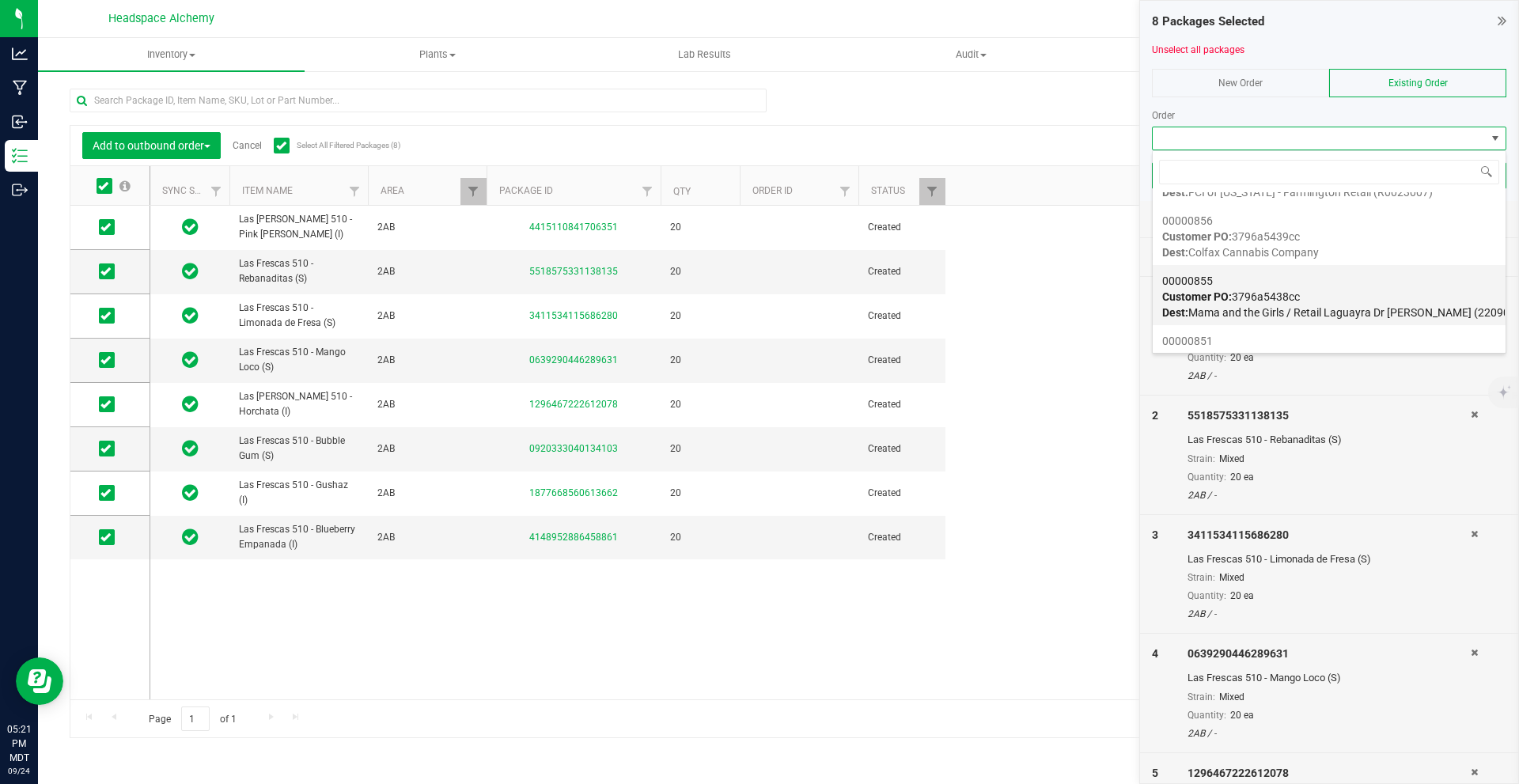
click at [1362, 297] on div "00000855 Customer PO: 3796a5438cc Dest: Mama and the Girls / Retail Laguayra Dr…" at bounding box center [1329, 297] width 334 height 60
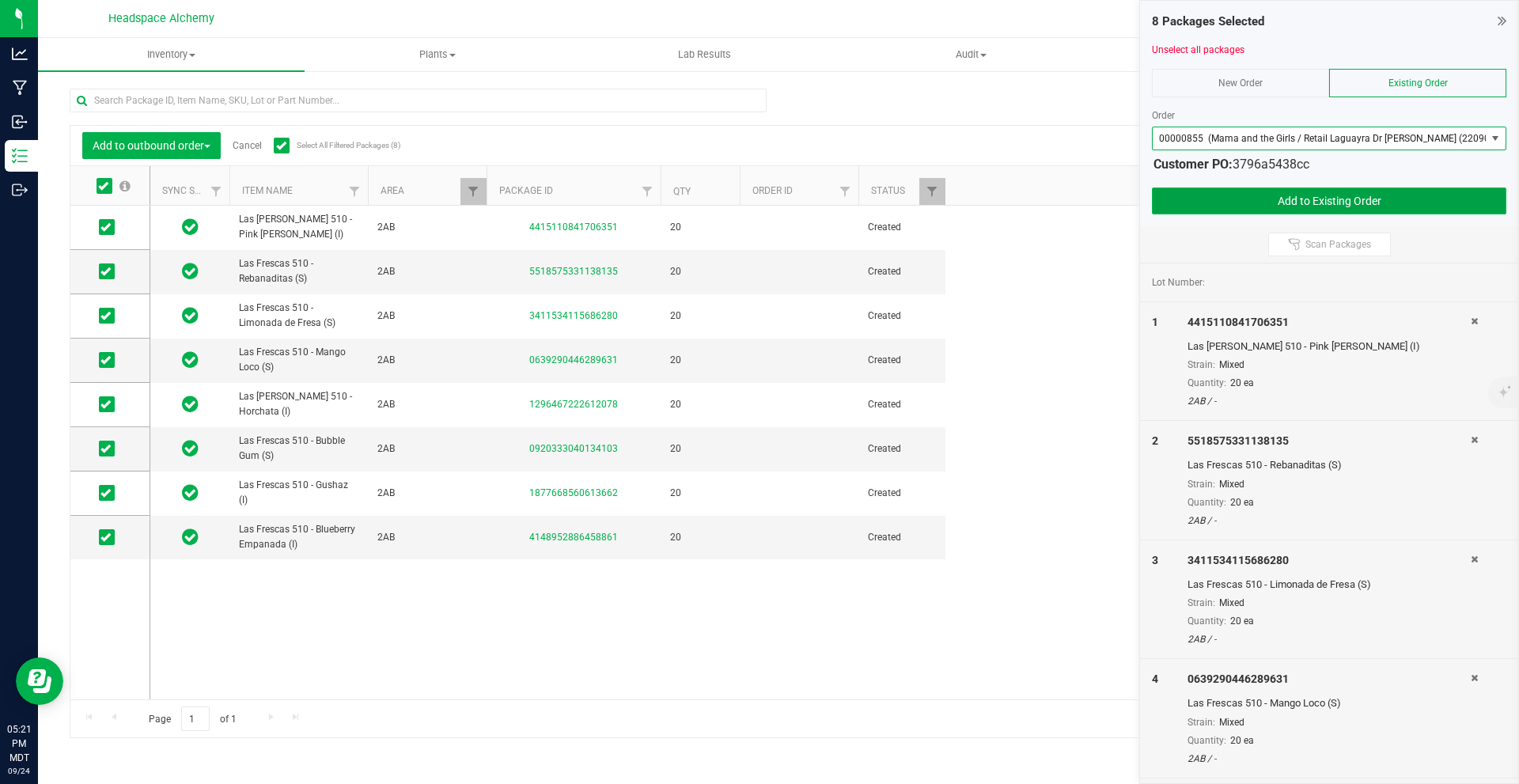
click at [1308, 206] on button "Add to Existing Order" at bounding box center [1329, 201] width 355 height 27
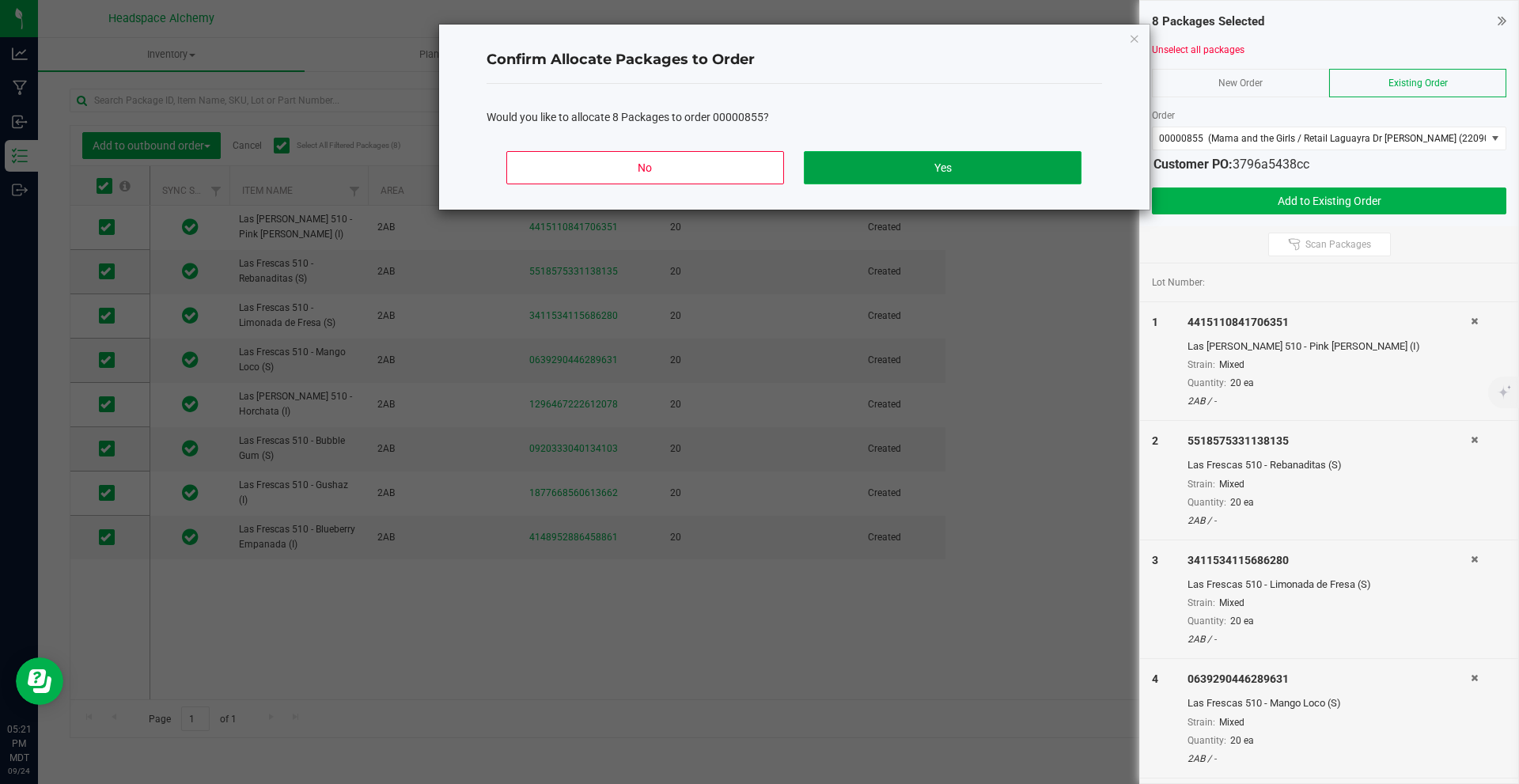
click at [928, 158] on button "Yes" at bounding box center [942, 167] width 277 height 33
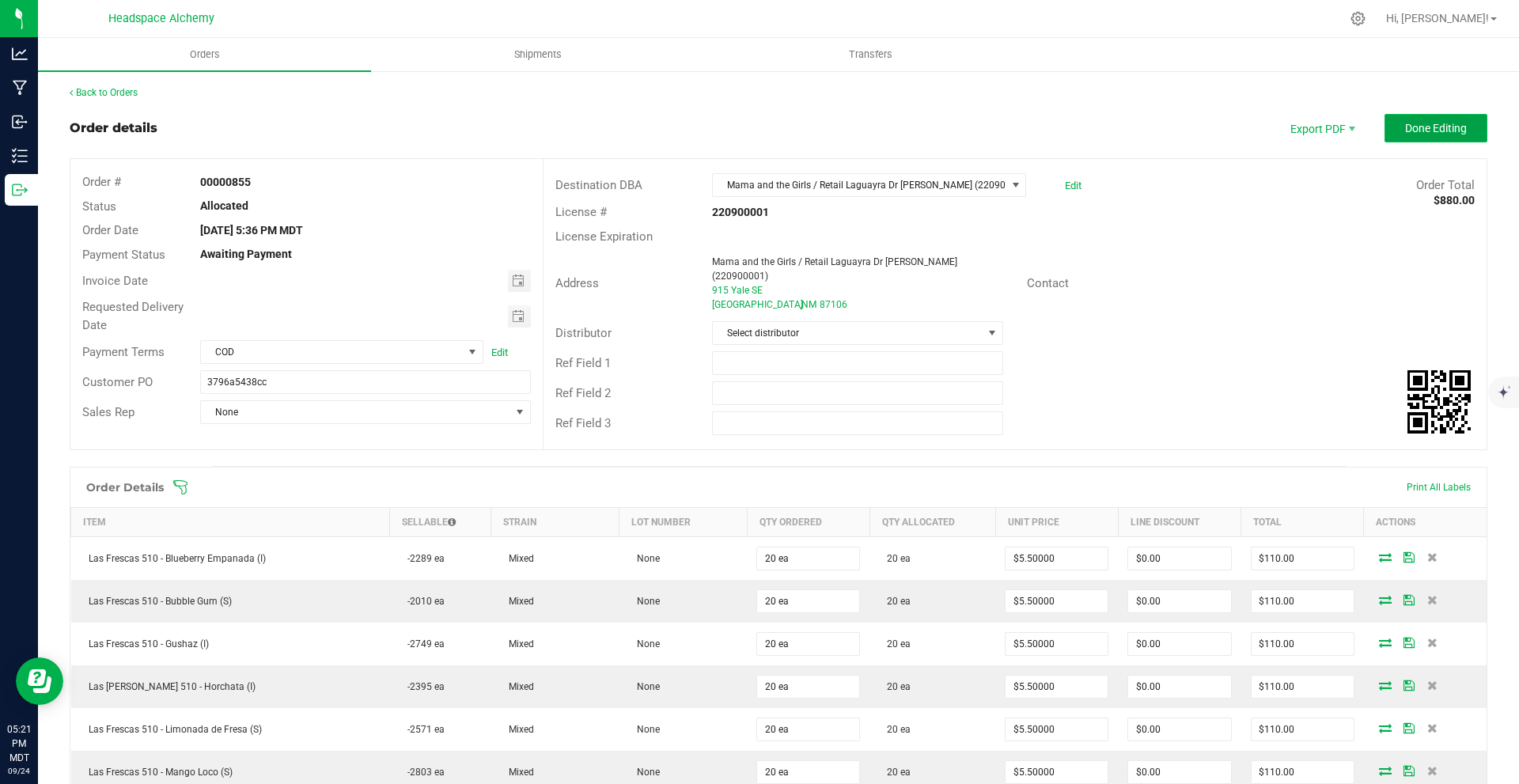
click at [1425, 125] on span "Done Editing" at bounding box center [1436, 129] width 62 height 13
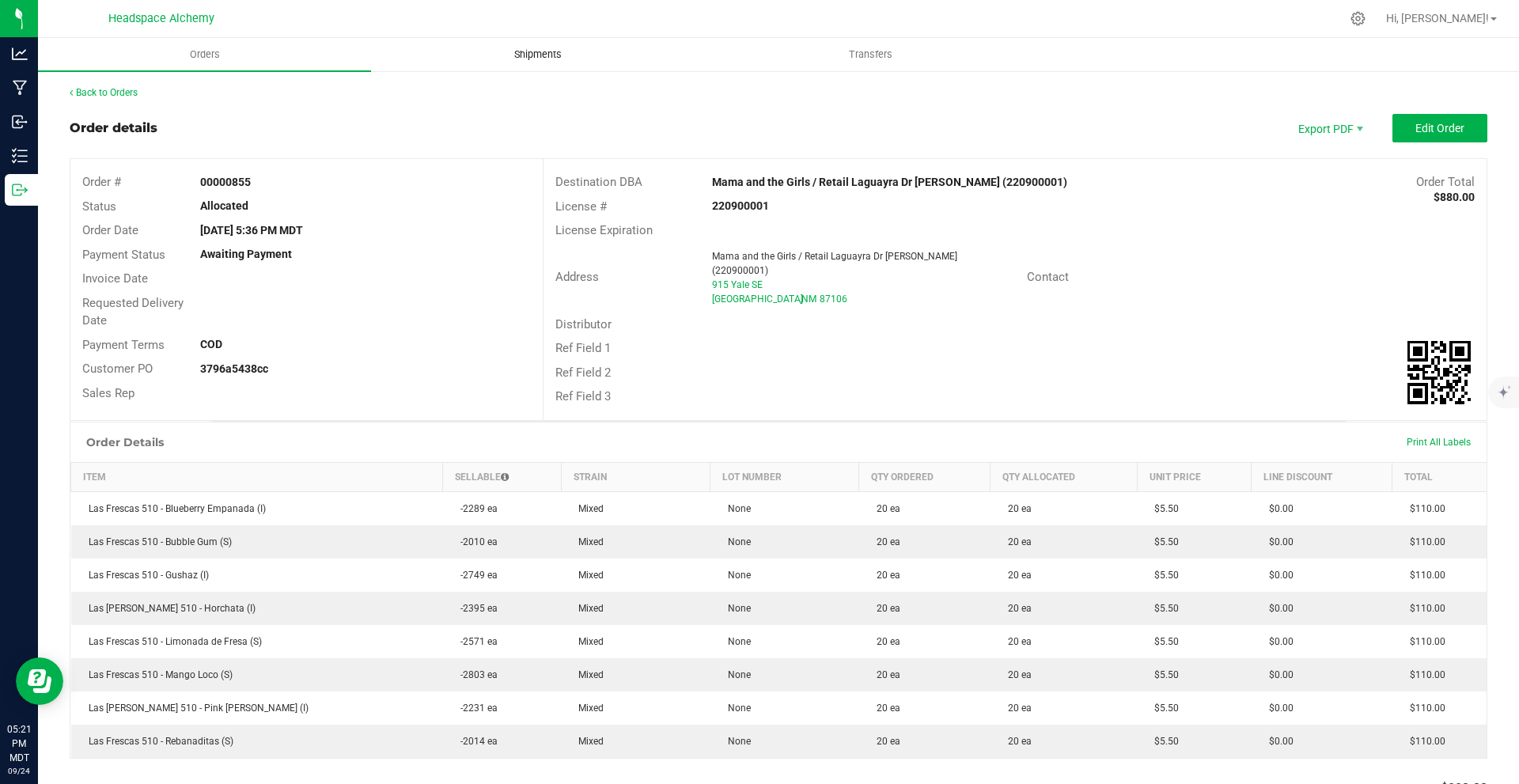
click at [532, 46] on uib-tab-heading "Shipments" at bounding box center [538, 55] width 332 height 32
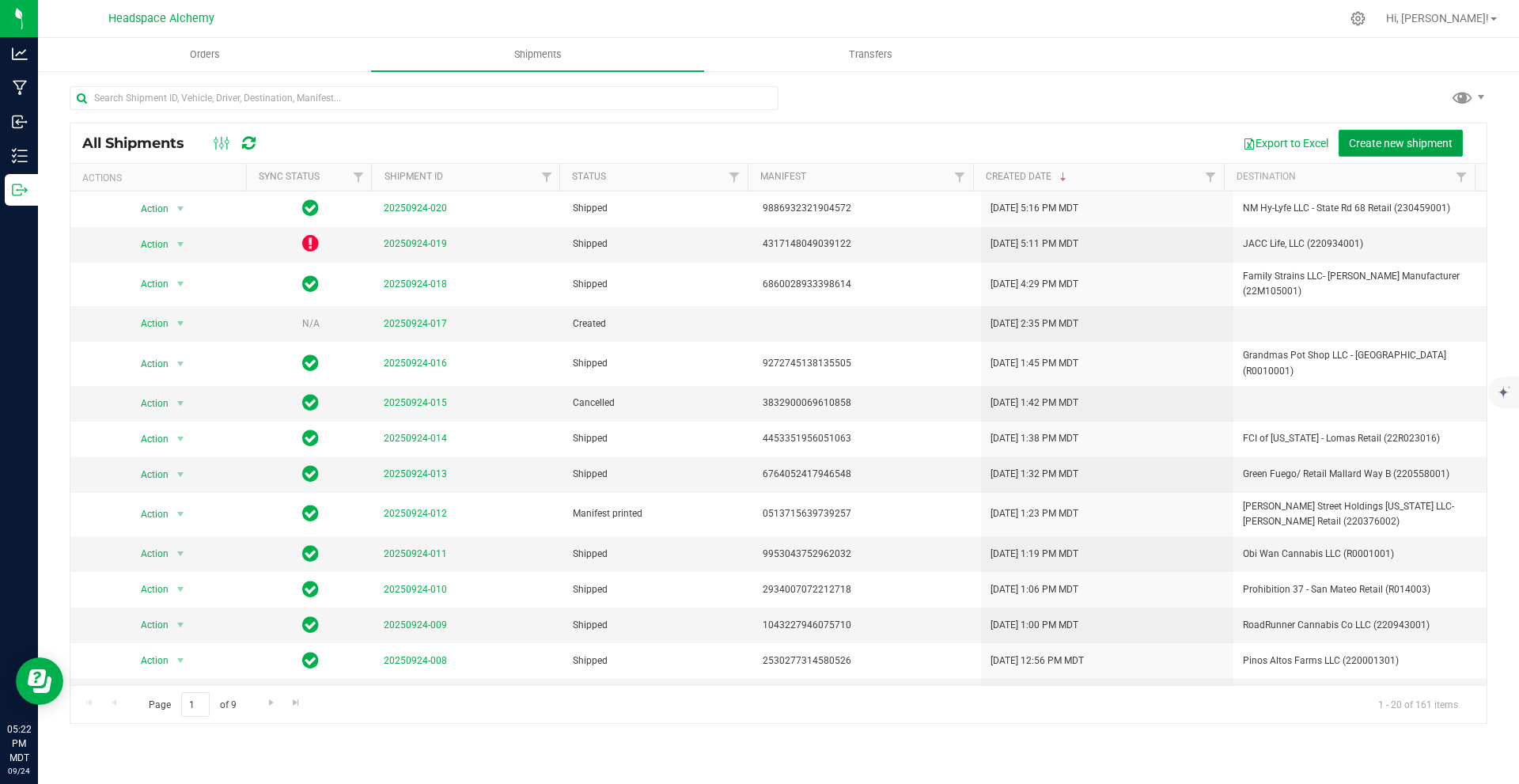
click at [1431, 140] on span "Create new shipment" at bounding box center [1401, 143] width 104 height 13
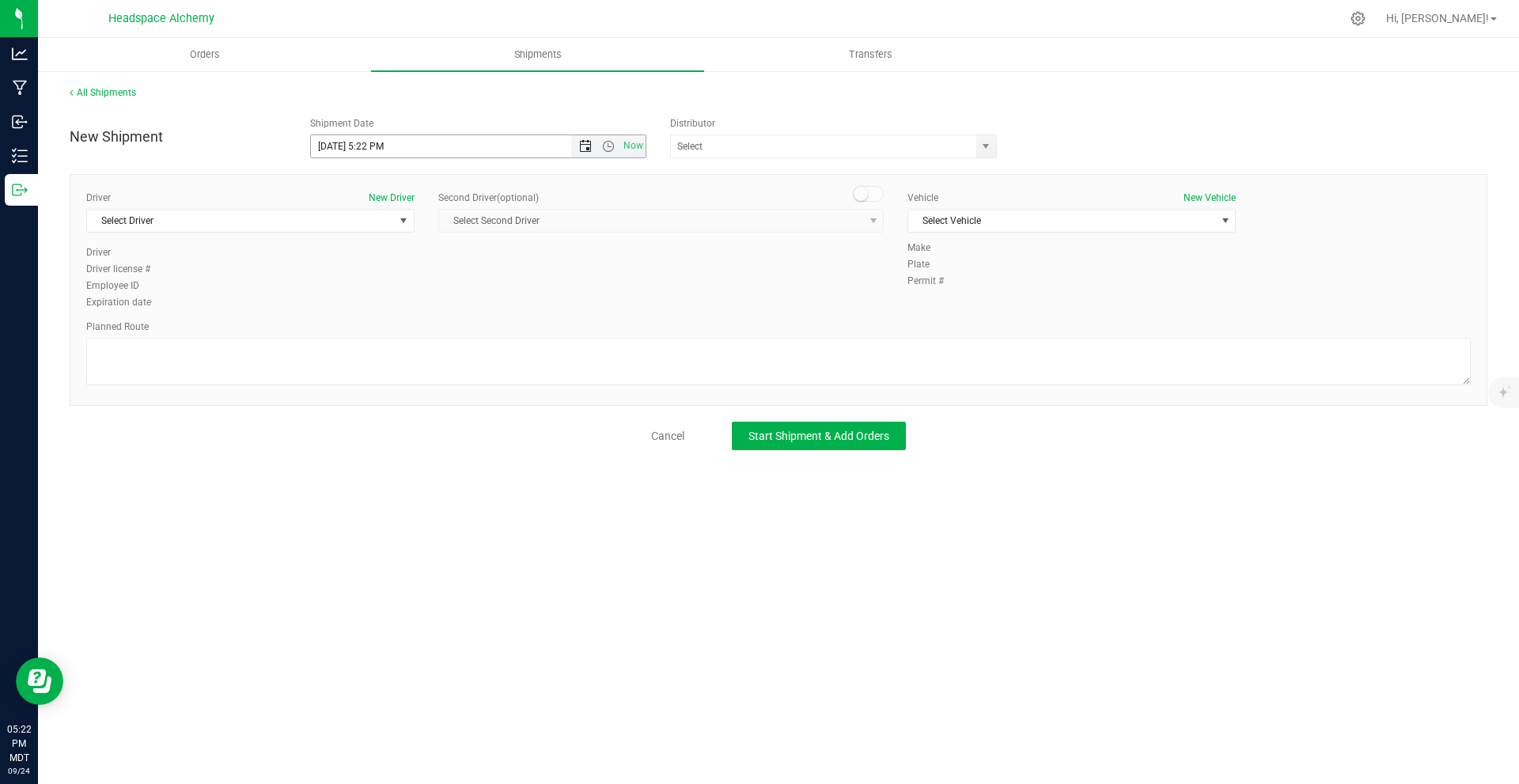
click at [588, 148] on span "Open the date view" at bounding box center [586, 146] width 13 height 13
click at [444, 304] on link "26" at bounding box center [439, 307] width 23 height 25
type input "[DATE] 5:22 PM"
drag, startPoint x: 866, startPoint y: 151, endPoint x: 865, endPoint y: 143, distance: 8.1
click at [866, 148] on input "text" at bounding box center [818, 146] width 296 height 22
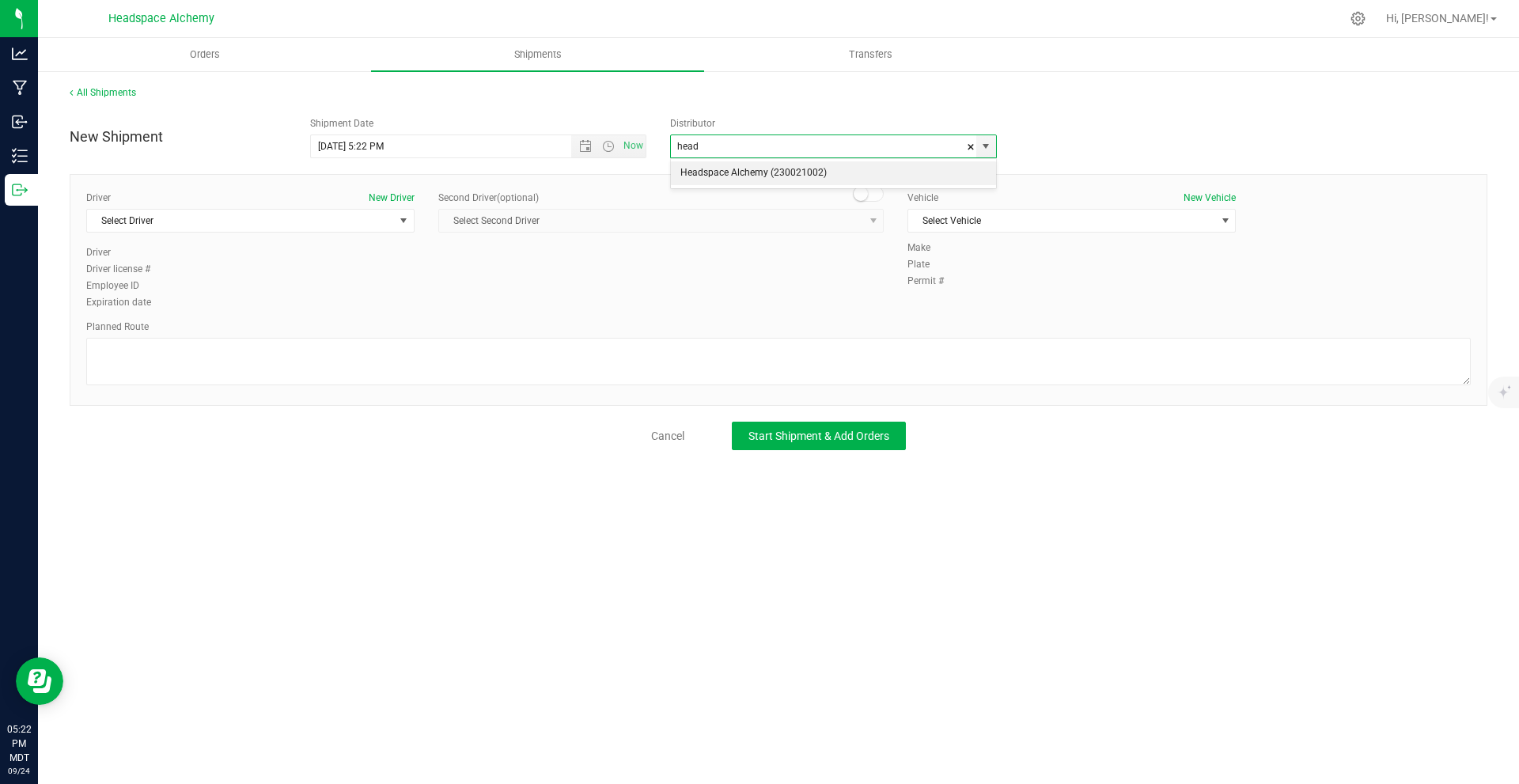
click at [819, 173] on li "Headspace Alchemy (230021002)" at bounding box center [833, 173] width 325 height 24
type input "Headspace Alchemy (230021002)"
click at [246, 213] on span "Select Driver" at bounding box center [240, 221] width 307 height 22
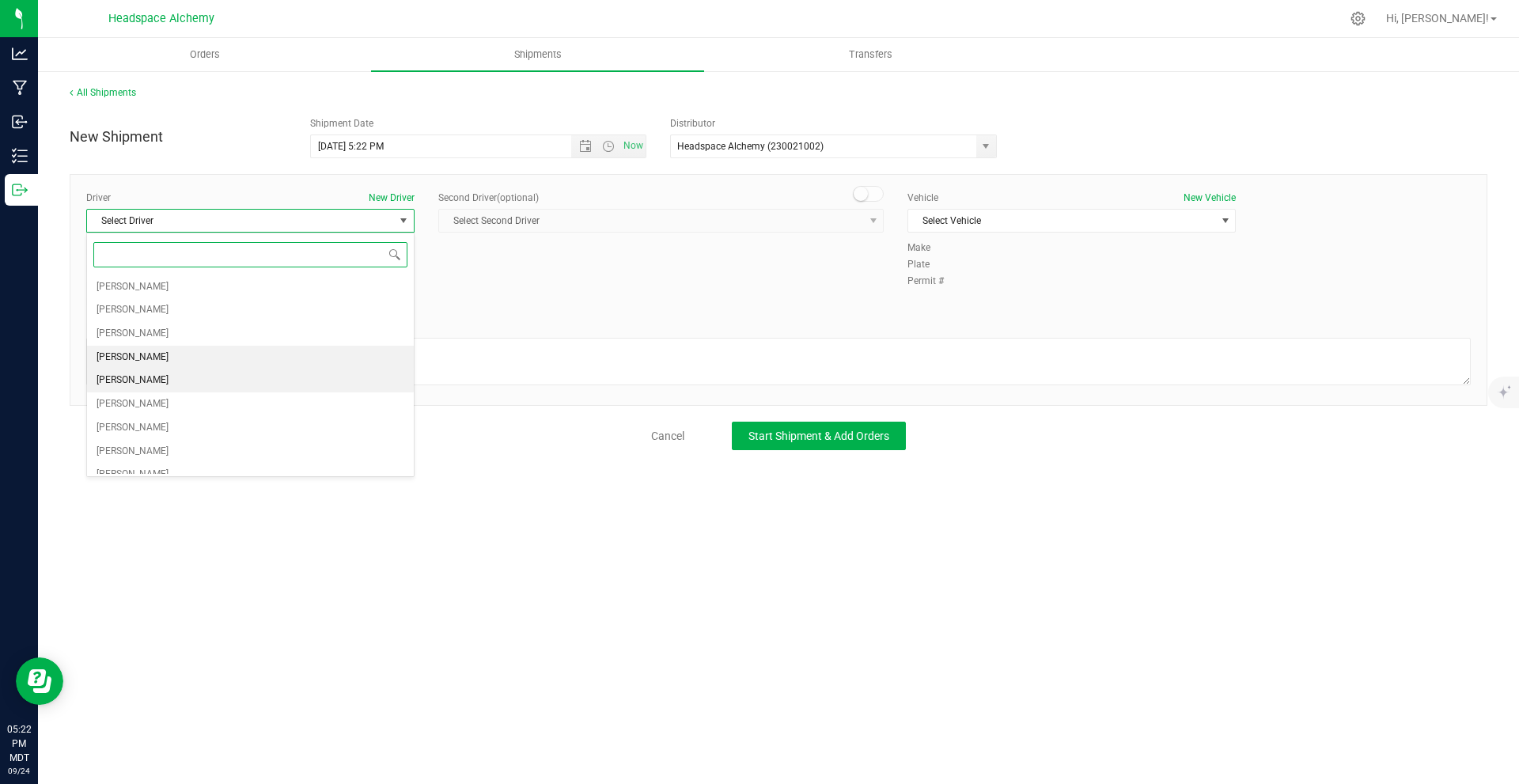
click at [142, 353] on span "[PERSON_NAME]" at bounding box center [133, 358] width 72 height 21
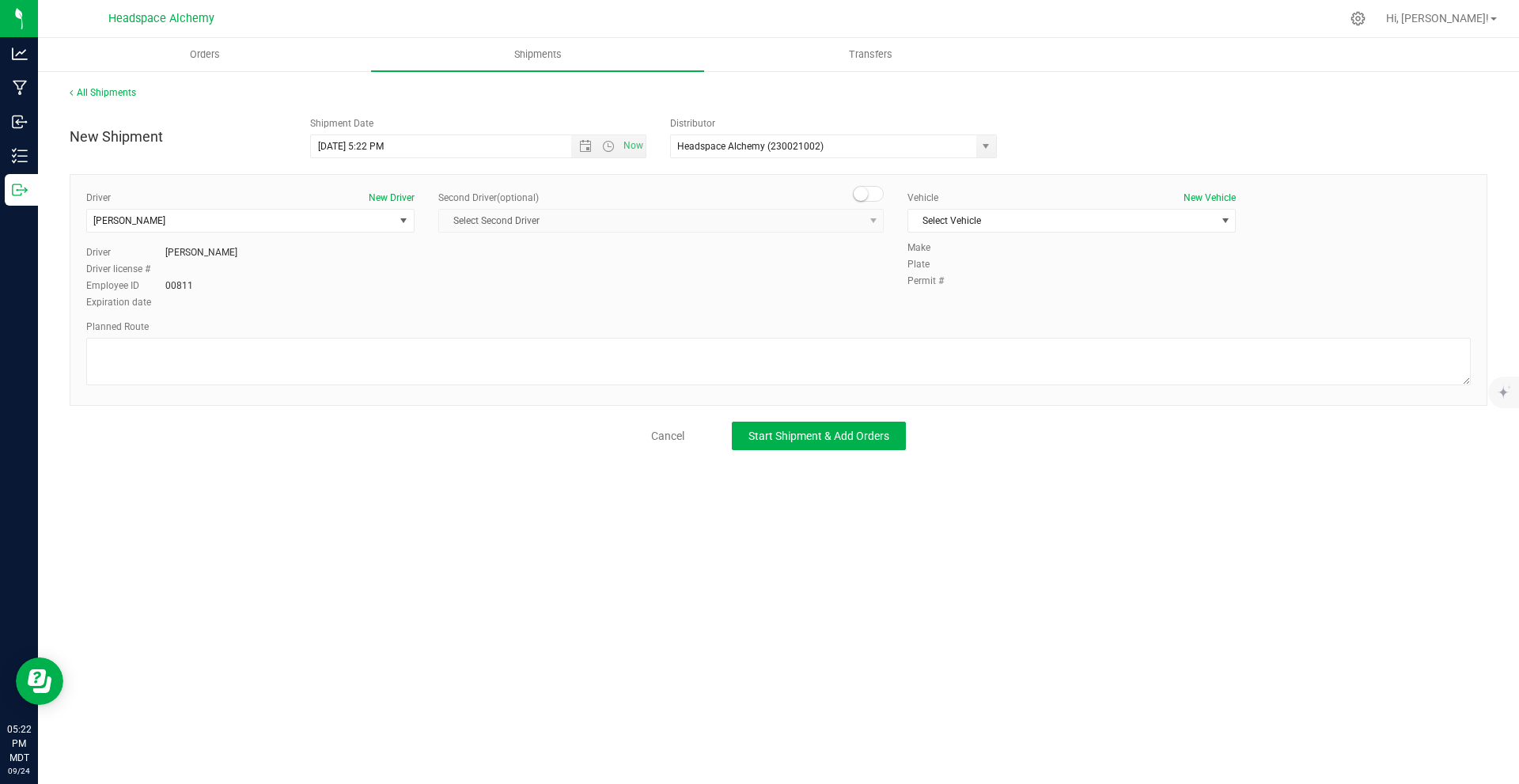
click at [863, 195] on small at bounding box center [861, 194] width 14 height 14
click at [763, 225] on span "Select Second Driver" at bounding box center [651, 221] width 424 height 22
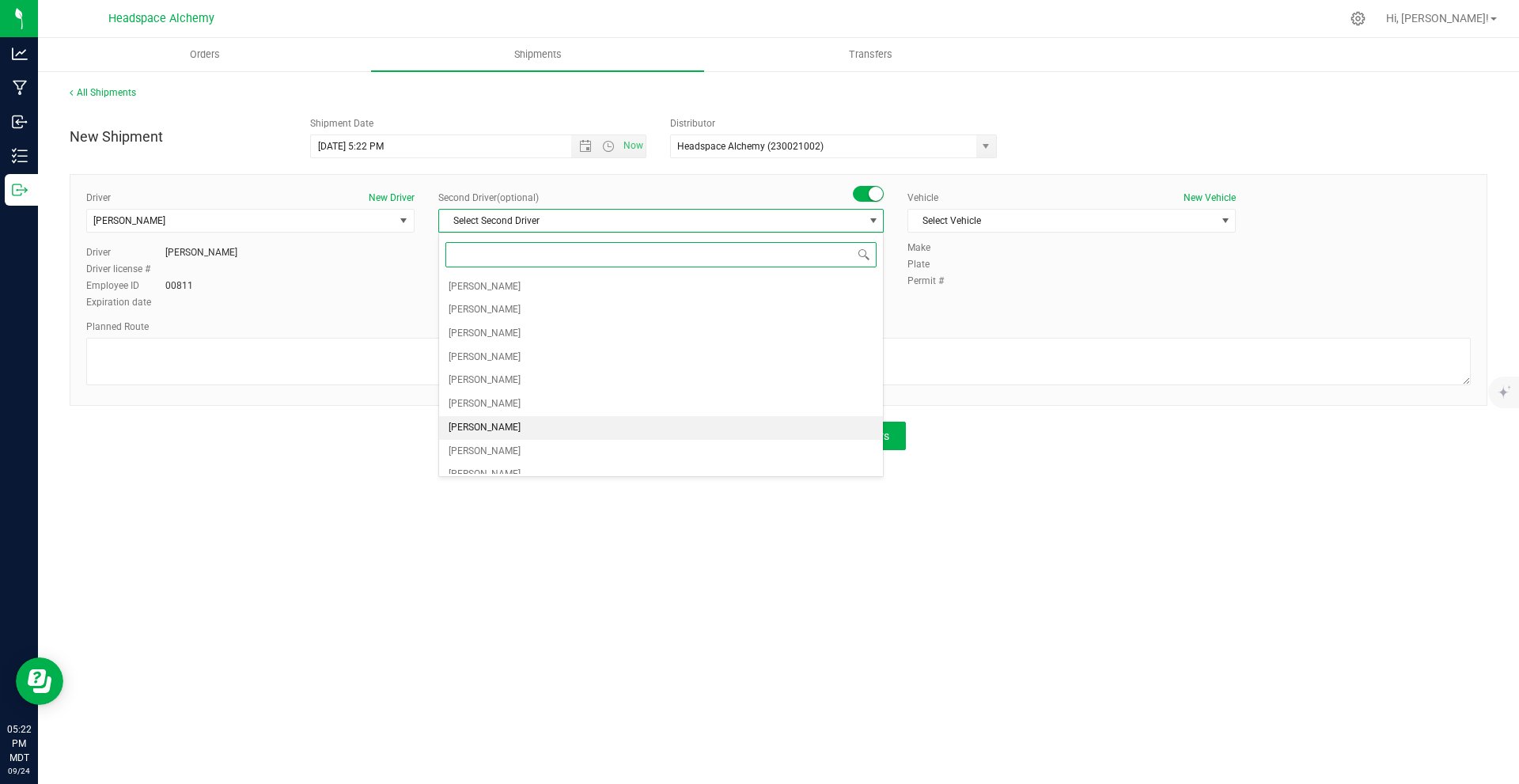
click at [500, 428] on span "[PERSON_NAME]" at bounding box center [484, 428] width 72 height 21
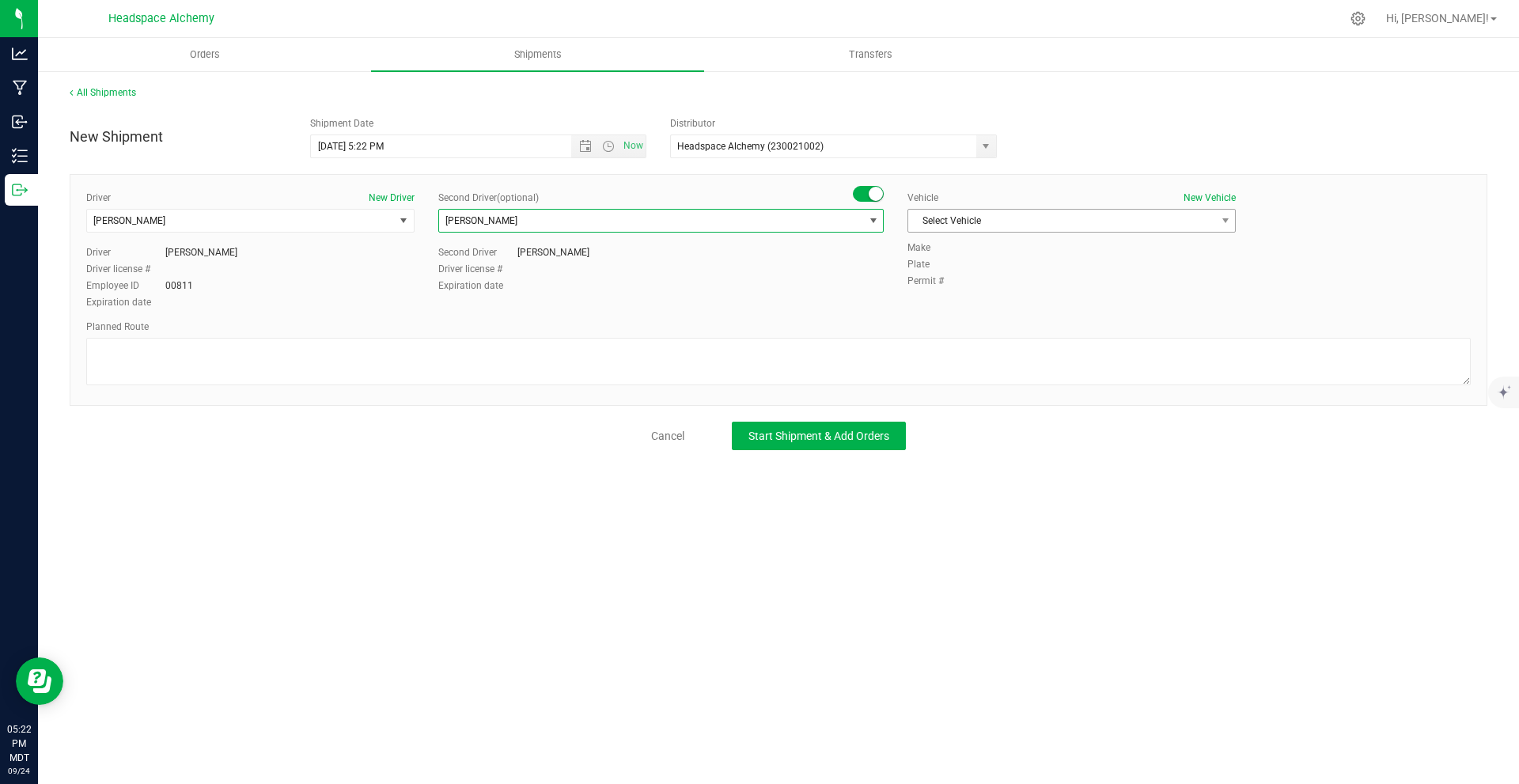
click at [960, 221] on span "Select Vehicle" at bounding box center [1061, 221] width 307 height 22
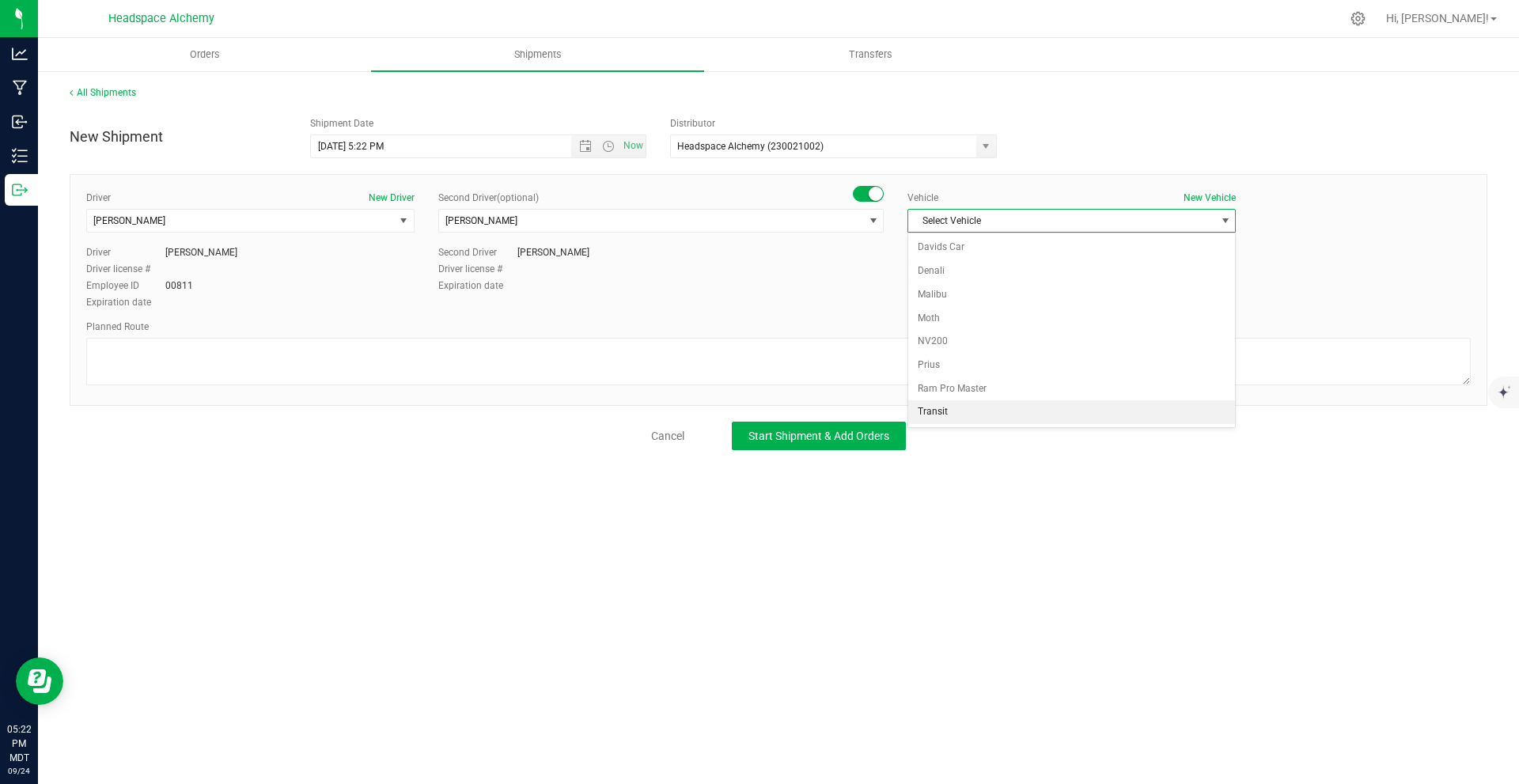
click at [957, 415] on li "Transit" at bounding box center [1071, 412] width 327 height 24
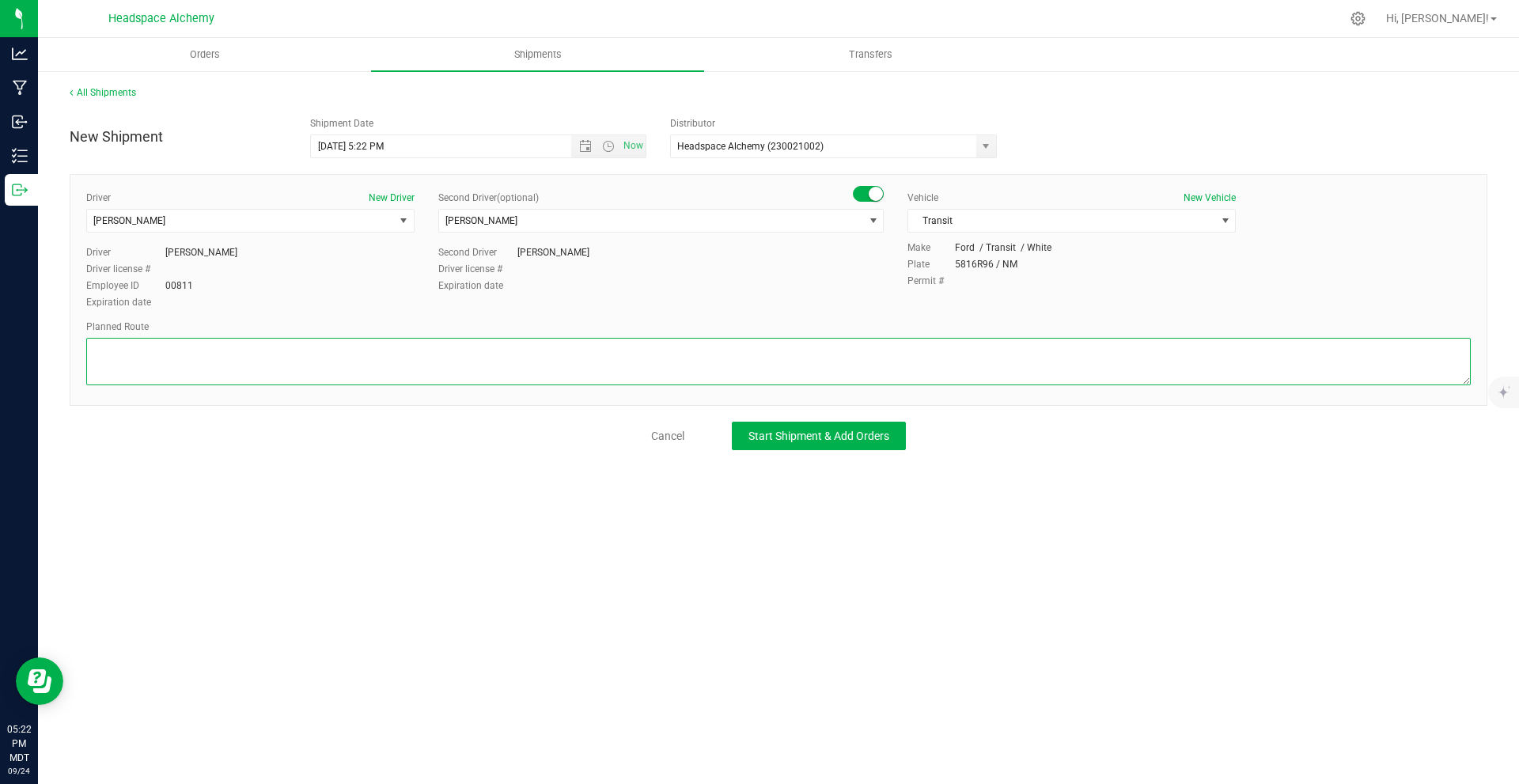
click at [543, 376] on textarea at bounding box center [779, 362] width 1385 height 48
paste textarea "[STREET_ADDRESS]  Get on I-25 N from S [GEOGRAPHIC_DATA] St 11 min (4.1 mi)  …"
type textarea "[STREET_ADDRESS]  Get on I-25 N from S [GEOGRAPHIC_DATA] St 11 min (4.1 mi)  …"
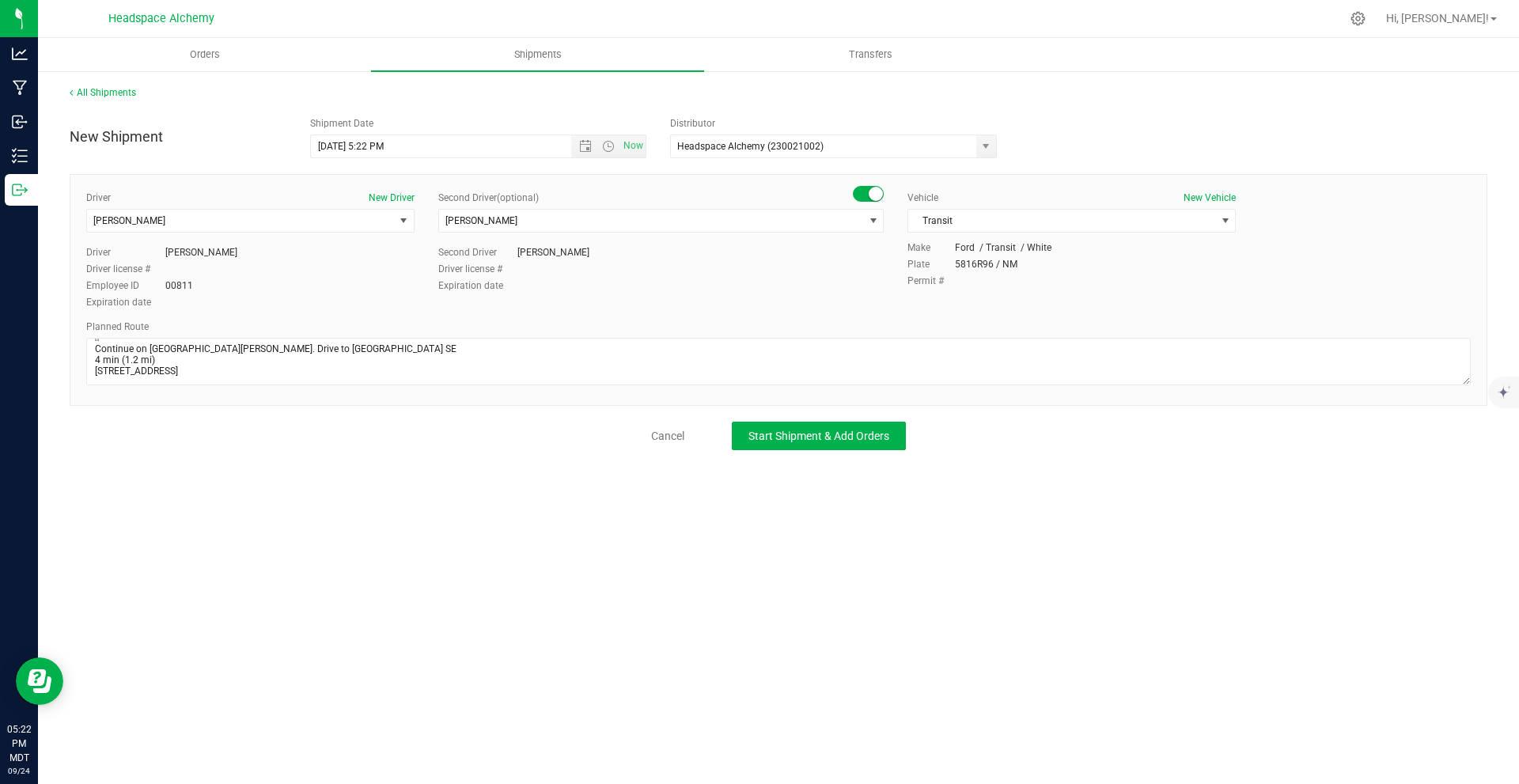
click at [825, 415] on div "New Shipment Shipment Date [DATE] 5:22 PM Now Distributor Headspace Alchemy (23…" at bounding box center [779, 280] width 1417 height 341
click at [846, 439] on span "Start Shipment & Add Orders" at bounding box center [818, 436] width 140 height 13
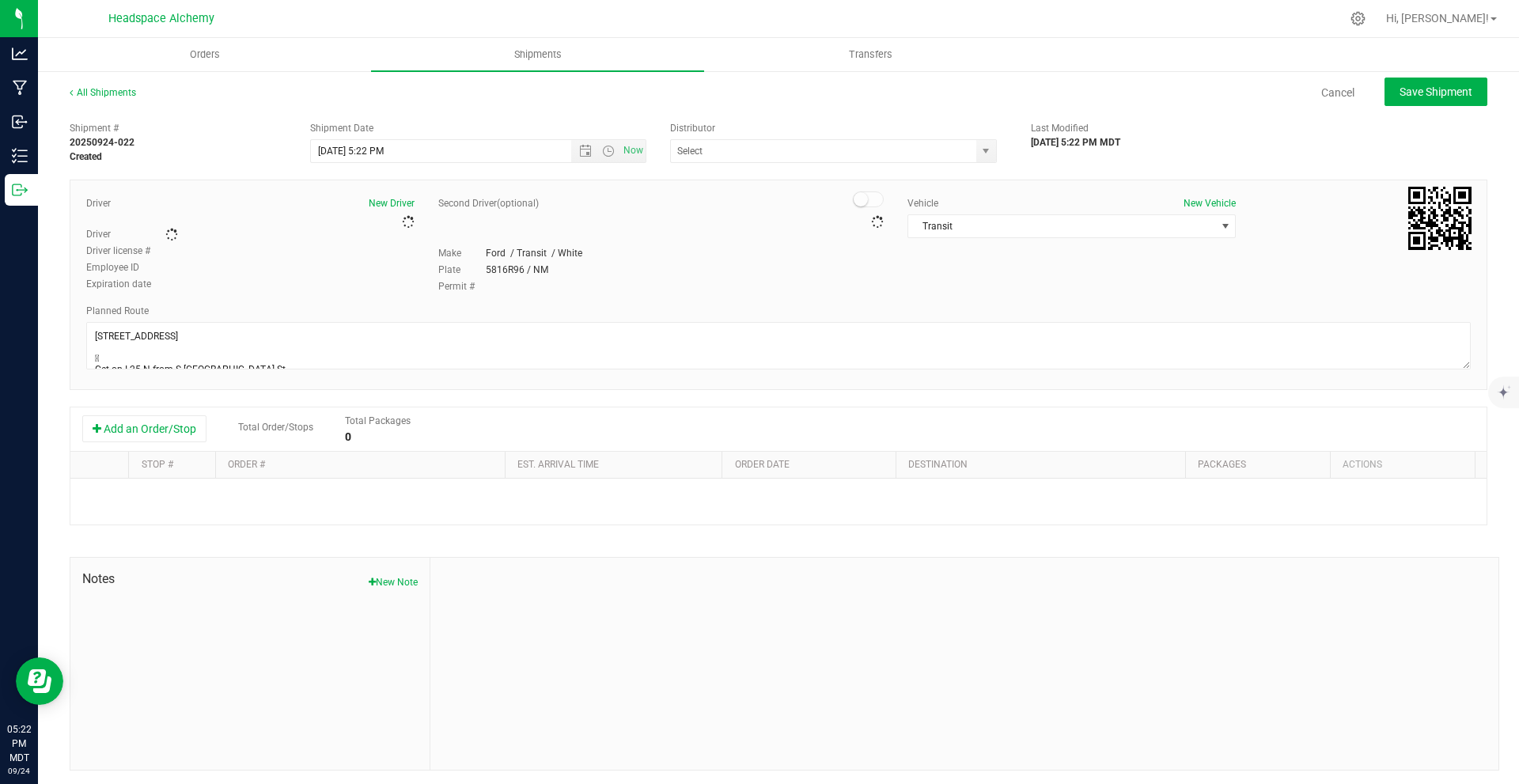
type input "Headspace Alchemy (230021002)"
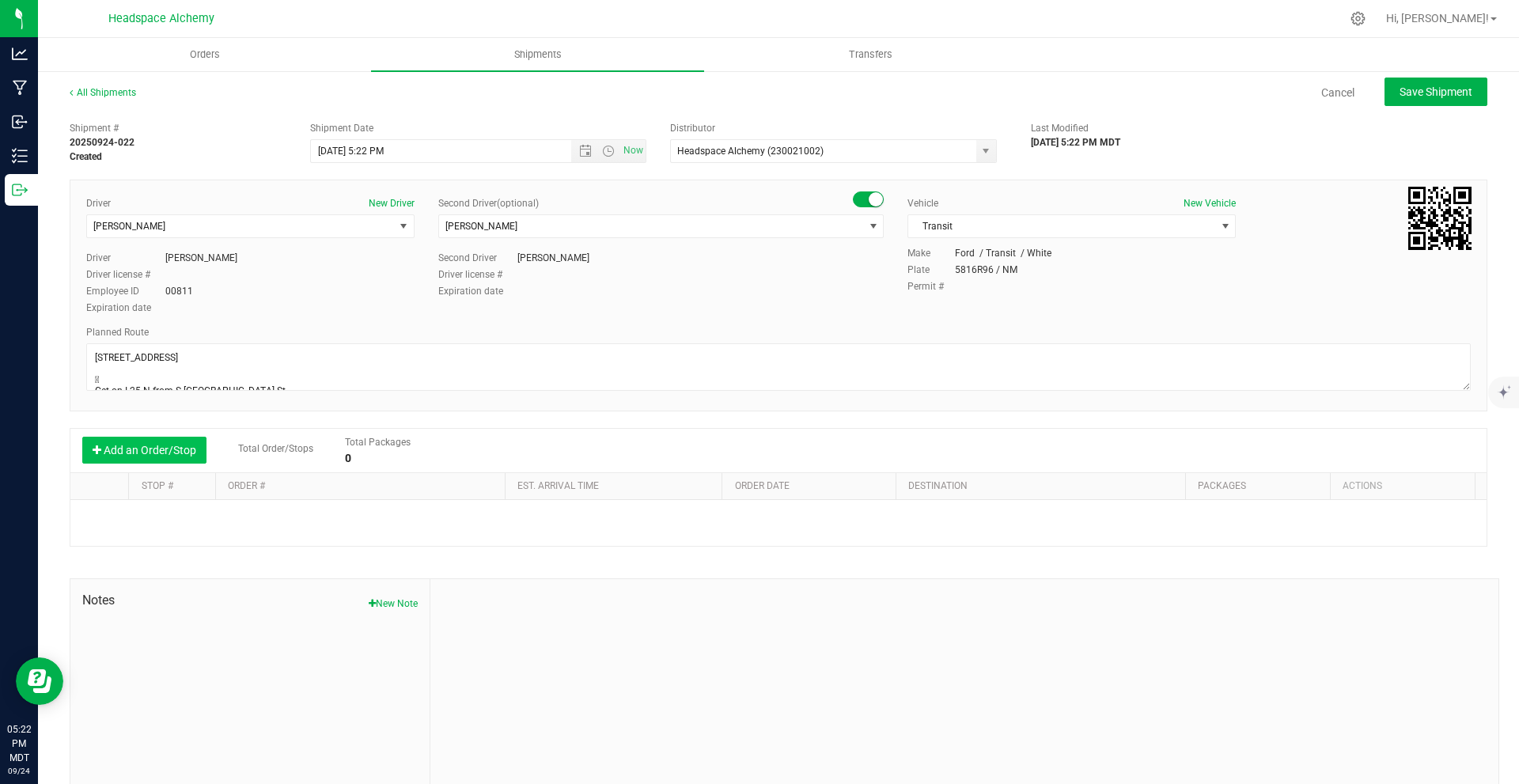
click at [165, 448] on button "Add an Order/Stop" at bounding box center [144, 450] width 125 height 27
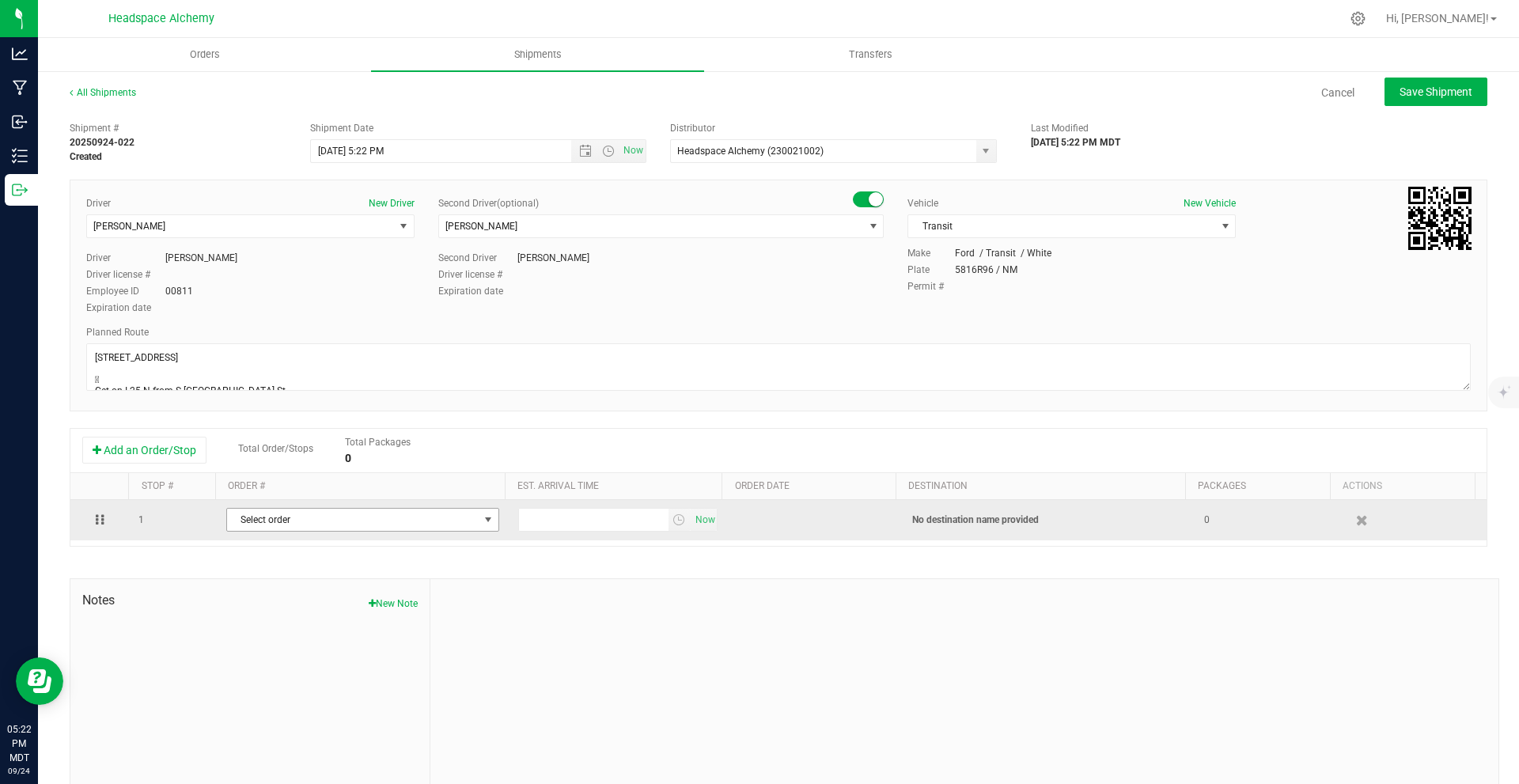
click at [317, 518] on span "Select order" at bounding box center [352, 520] width 252 height 22
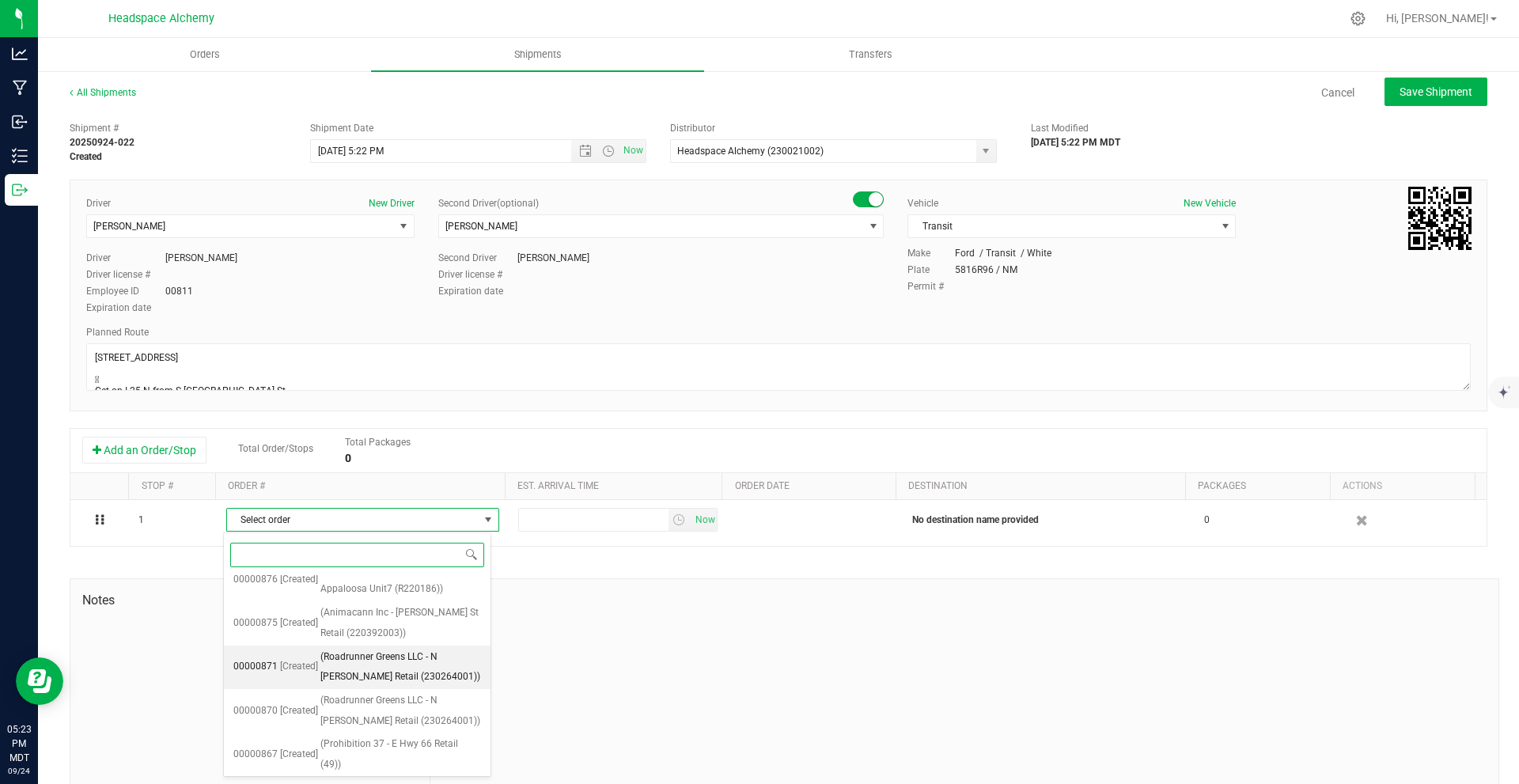
scroll to position [522, 0]
click at [422, 628] on span "(Mama and the Girls / Retail Laguayra Dr [PERSON_NAME] (220900001))" at bounding box center [404, 659] width 153 height 61
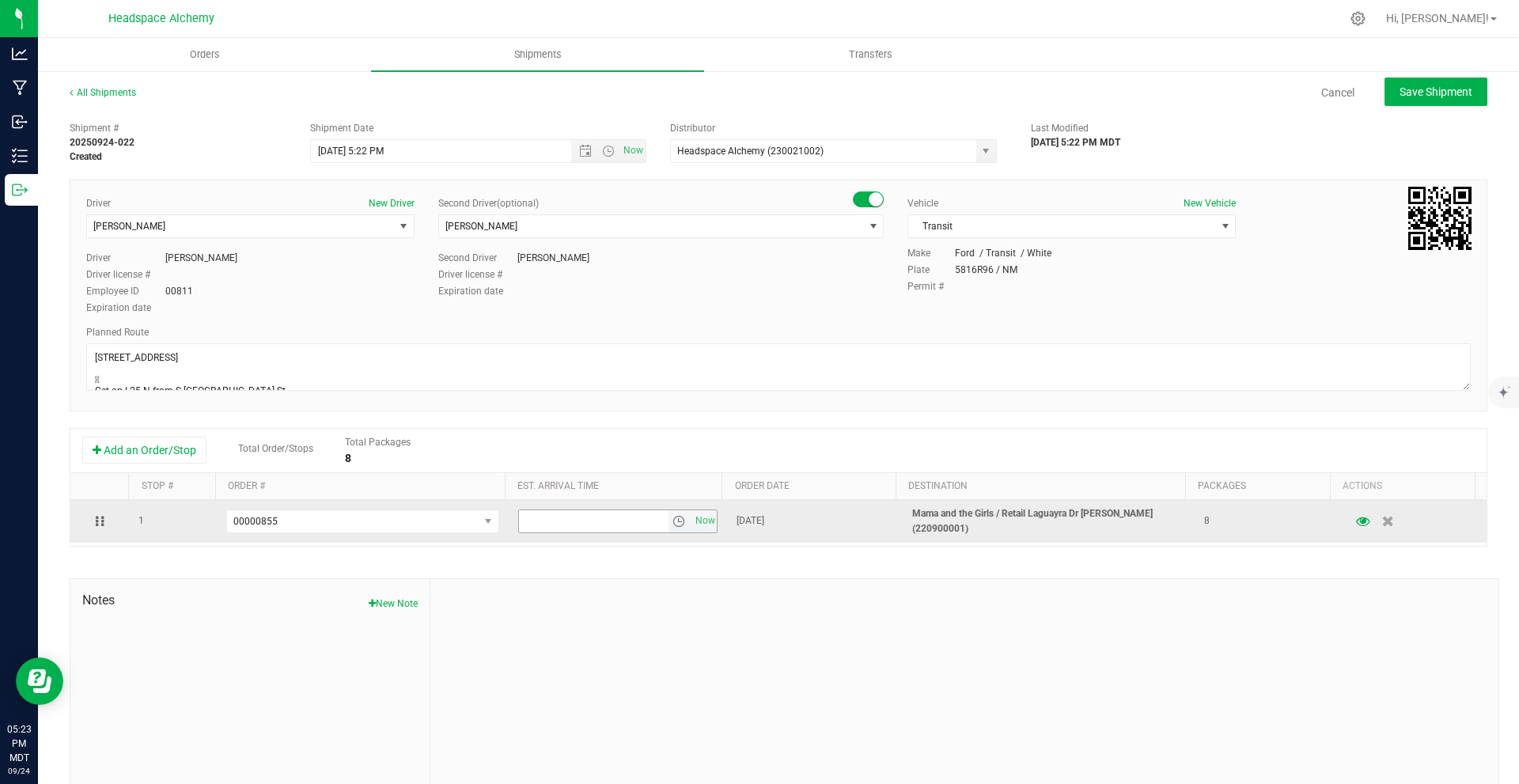
click at [668, 521] on span "select" at bounding box center [679, 521] width 23 height 22
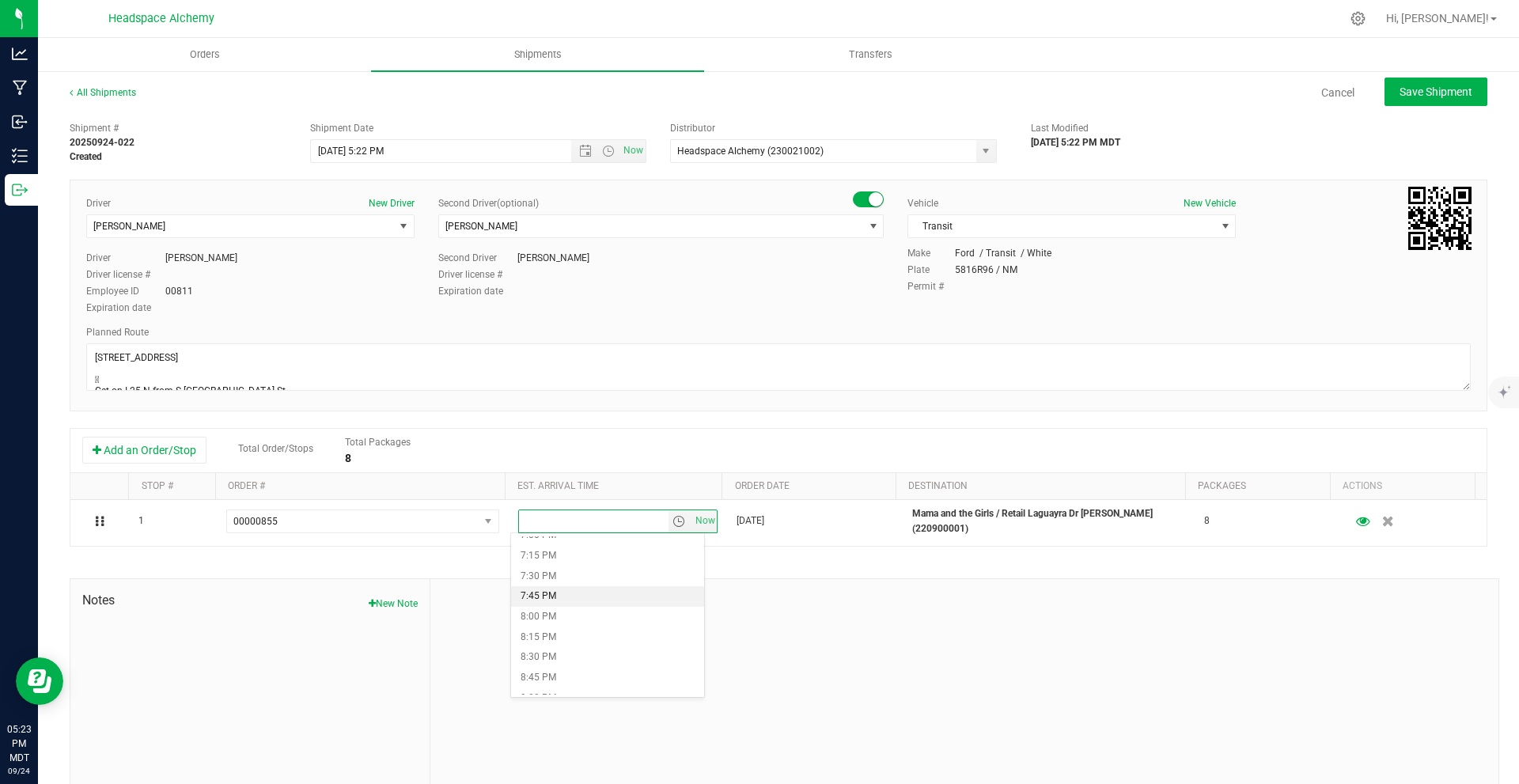
scroll to position [1319, 0]
click at [565, 617] on li "5:00 PM" at bounding box center [607, 611] width 193 height 21
click at [1398, 83] on button "Save Shipment" at bounding box center [1436, 92] width 103 height 29
type input "[DATE] 11:22 PM"
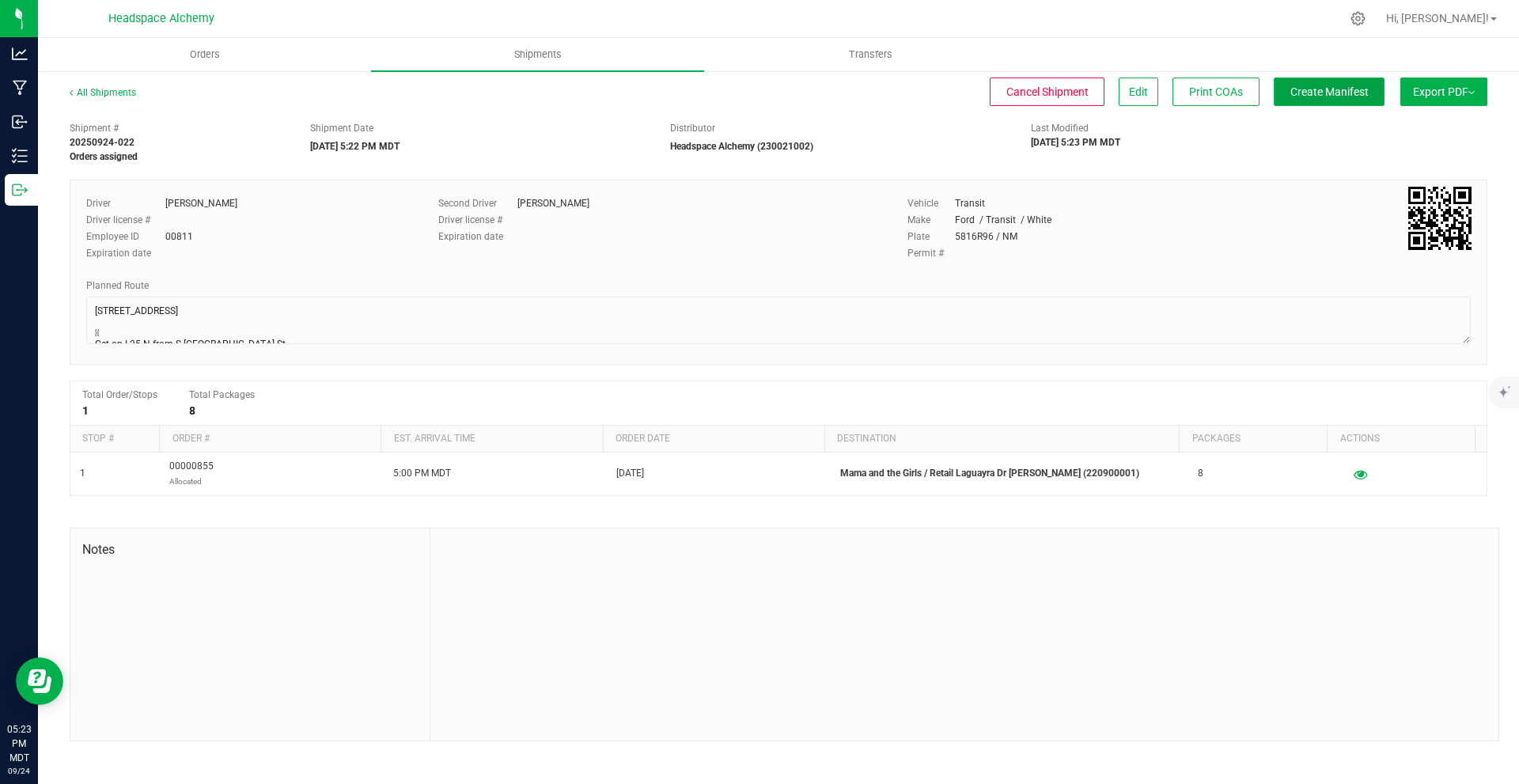
click at [1338, 101] on button "Create Manifest" at bounding box center [1329, 92] width 111 height 29
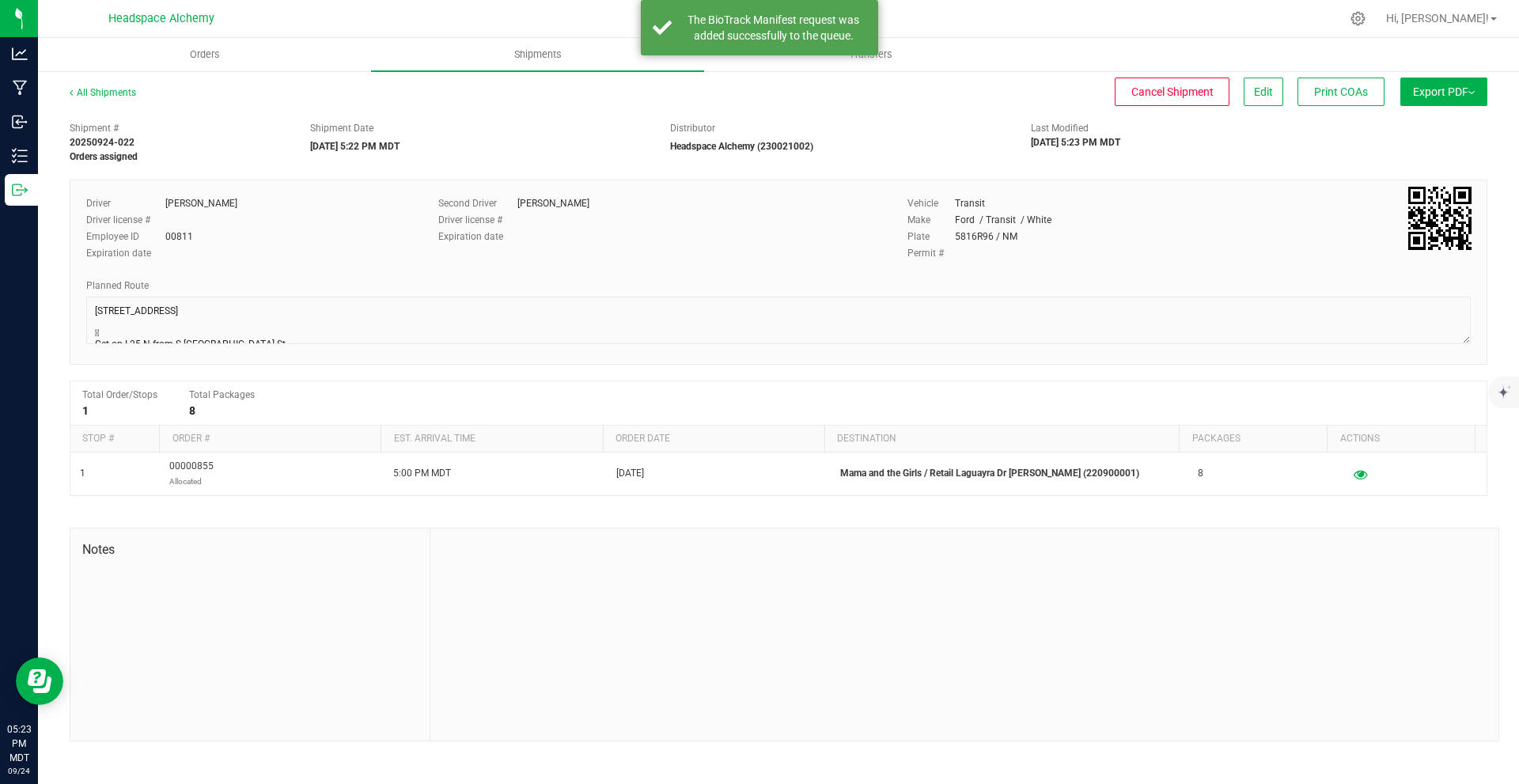
click at [1436, 89] on span "Export PDF" at bounding box center [1444, 92] width 62 height 13
click at [1407, 127] on span "Manifest by Package ID" at bounding box center [1421, 127] width 101 height 11
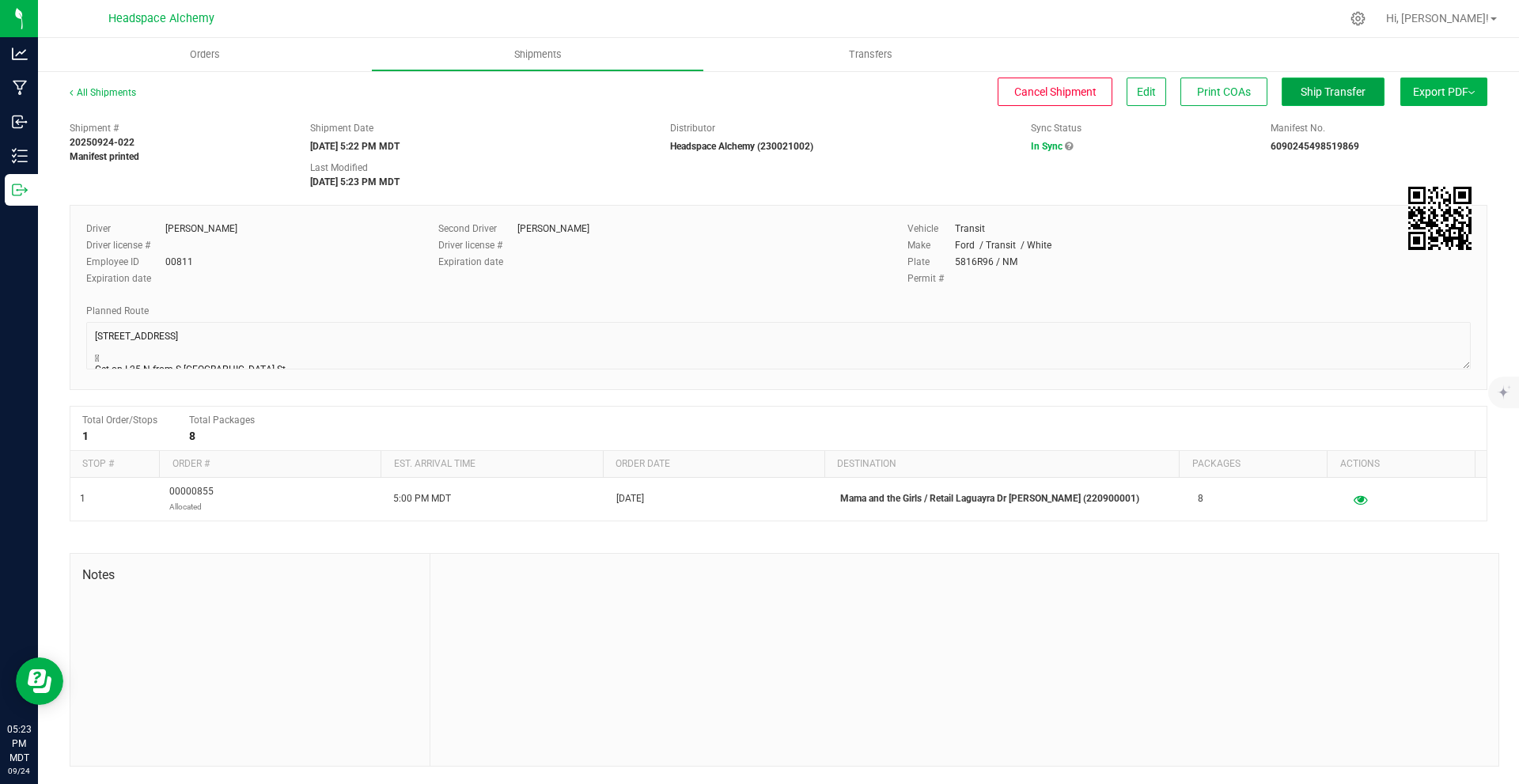
click at [1327, 91] on span "Ship Transfer" at bounding box center [1333, 92] width 65 height 13
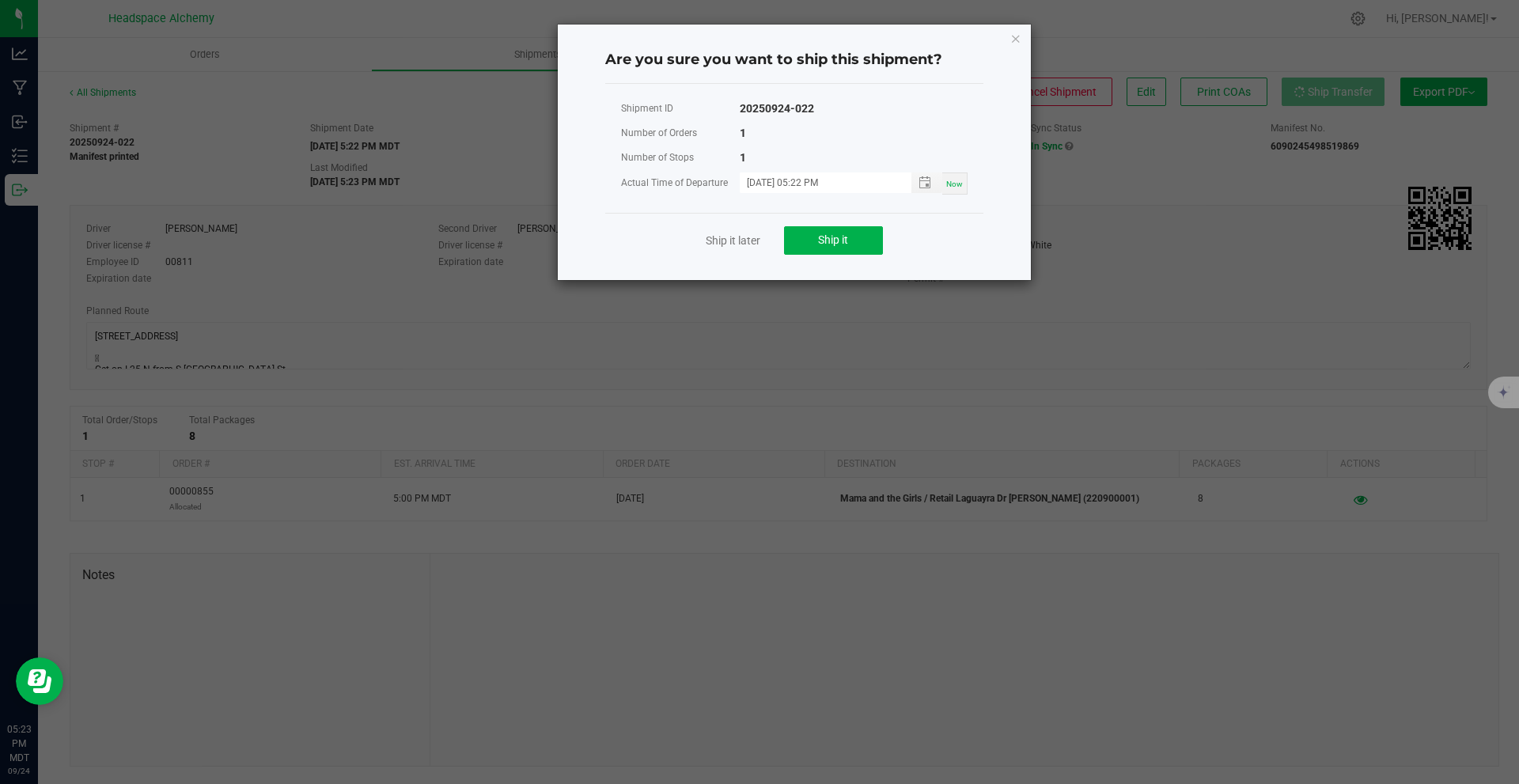
click at [884, 218] on div "Ship it later Ship it" at bounding box center [794, 240] width 379 height 55
click at [860, 253] on button "Ship it" at bounding box center [833, 240] width 99 height 29
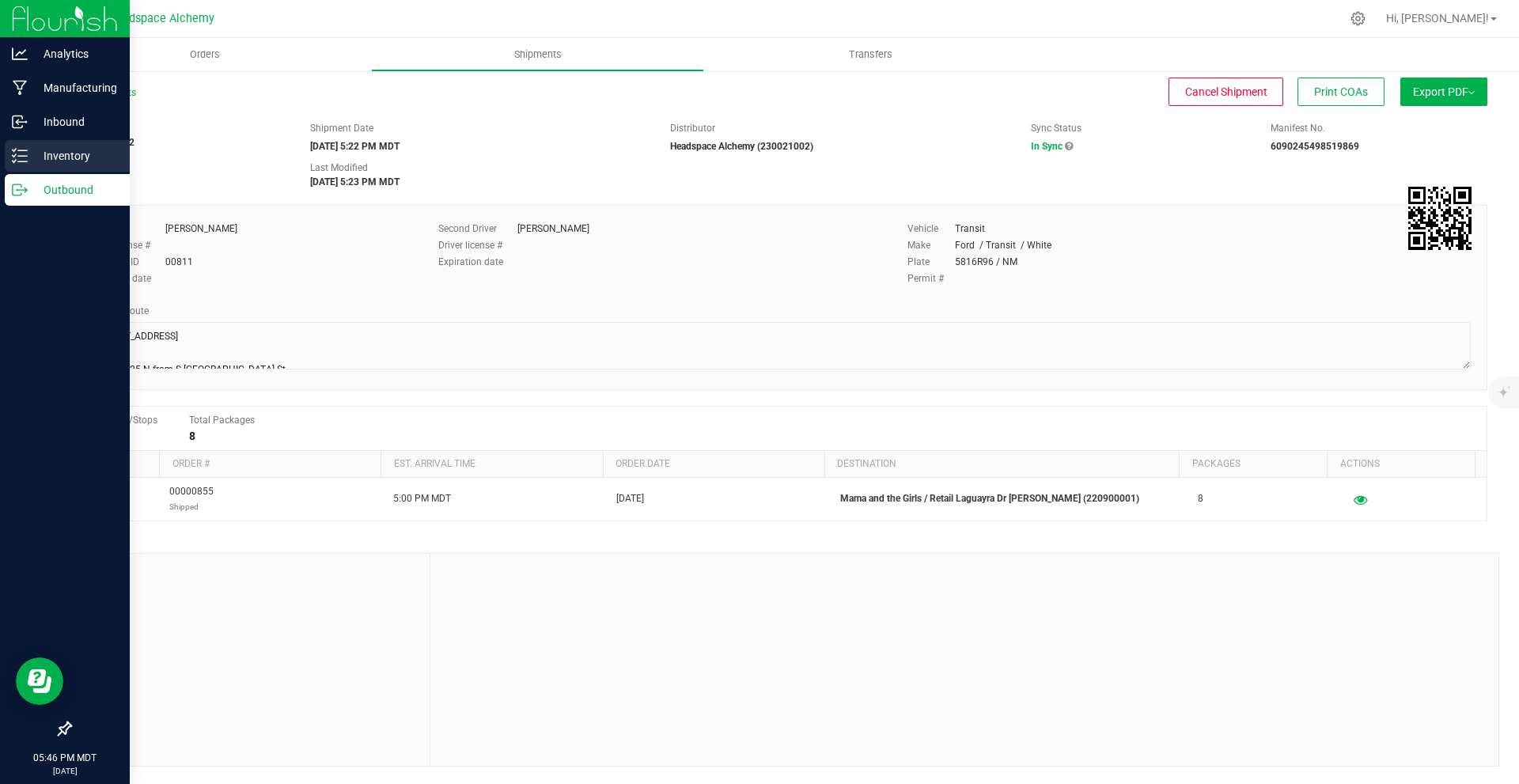
click at [65, 143] on div "Inventory" at bounding box center [67, 156] width 125 height 32
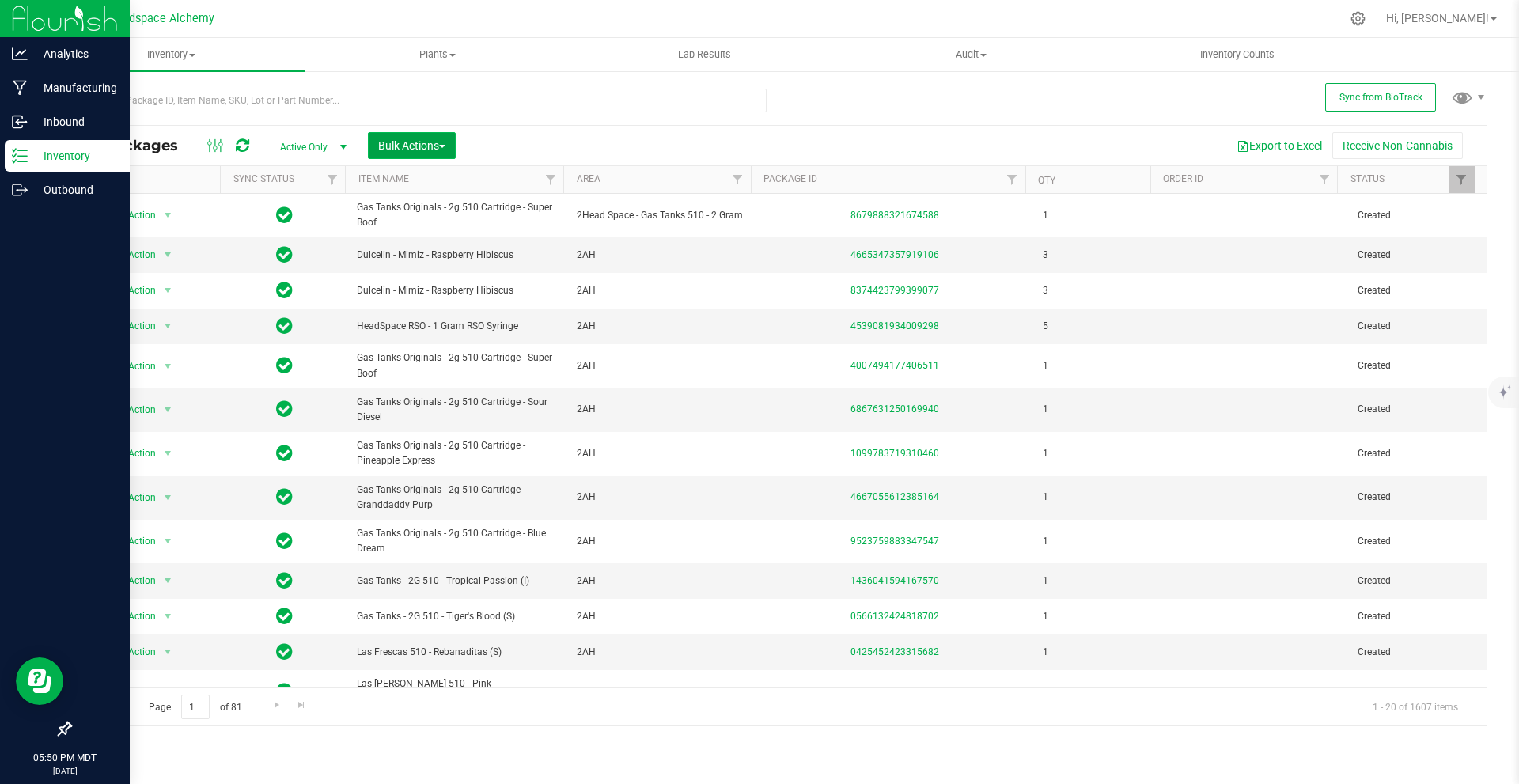
click at [449, 147] on button "Bulk Actions" at bounding box center [412, 145] width 88 height 27
click at [621, 145] on div "Export to Excel Receive Non-Cannabis" at bounding box center [971, 145] width 1007 height 27
click at [1150, 103] on div "All Packages Active Only Active Only Lab Samples Locked All External Internal B…" at bounding box center [779, 400] width 1417 height 652
click at [608, 153] on div "Export to Excel Receive Non-Cannabis" at bounding box center [971, 145] width 1007 height 27
click at [456, 143] on button "Bulk Actions" at bounding box center [412, 145] width 88 height 27
